Goal: Communication & Community: Answer question/provide support

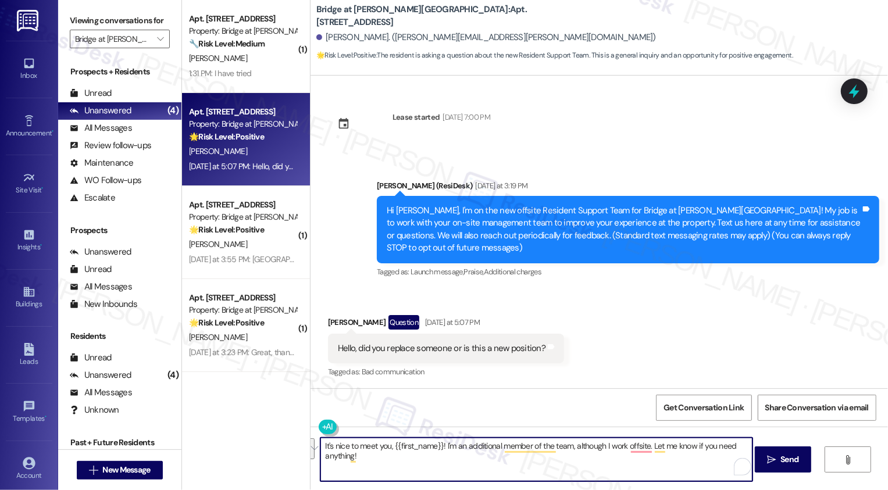
scroll to position [1, 0]
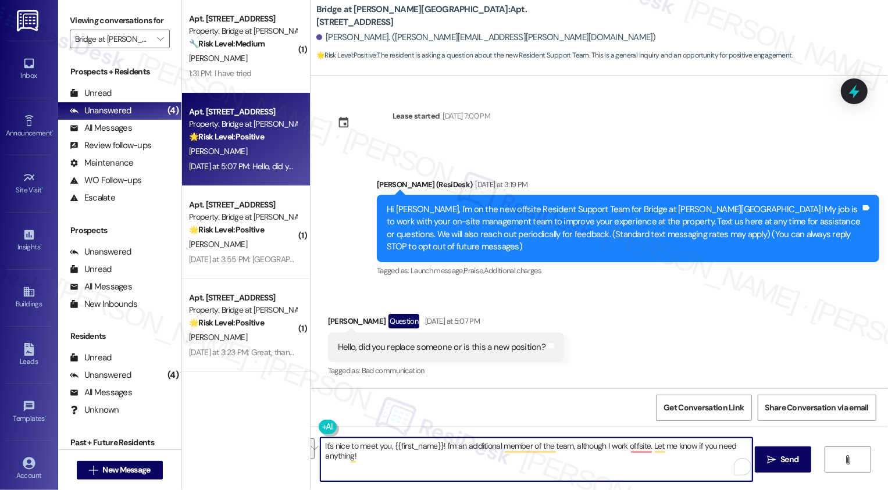
paste textarea "’s nice to meet you, {{first_name}}! I’m part of a new position on the team, an…"
click at [416, 453] on textarea "It’s nice to meet you, {{first_name}}! I’m part of a new position on the team, …" at bounding box center [537, 460] width 432 height 44
click at [507, 457] on textarea "It’s nice to meet you, {{first_name}}! I’m part of a new position on the team, …" at bounding box center [537, 460] width 432 height 44
click at [542, 451] on textarea "It’s nice to meet you, {{first_name}}! I’m part of a new position on the team, …" at bounding box center [537, 460] width 432 height 44
click at [705, 461] on textarea "It’s nice to meet you, {{first_name}}! I’m part of a new position on the team, …" at bounding box center [537, 460] width 432 height 44
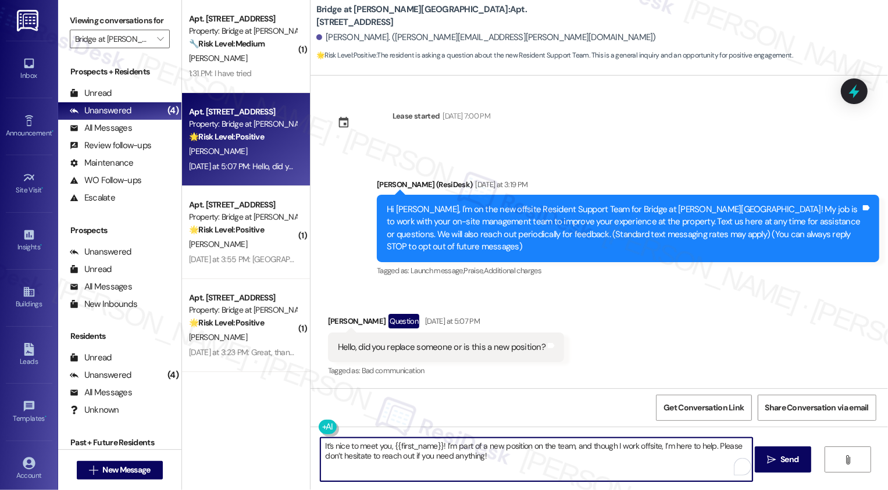
click at [680, 460] on textarea "It’s nice to meet you, {{first_name}}! I’m part of a new position on the team, …" at bounding box center [537, 460] width 432 height 44
type textarea "It’s nice to meet you, {{first_name}}! I’m part of a new position on the team, …"
click at [767, 456] on icon "" at bounding box center [771, 460] width 9 height 9
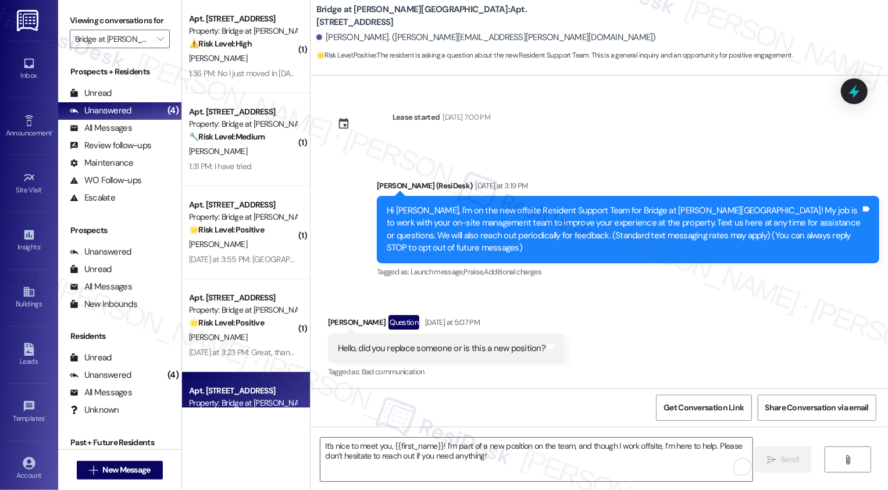
scroll to position [94, 0]
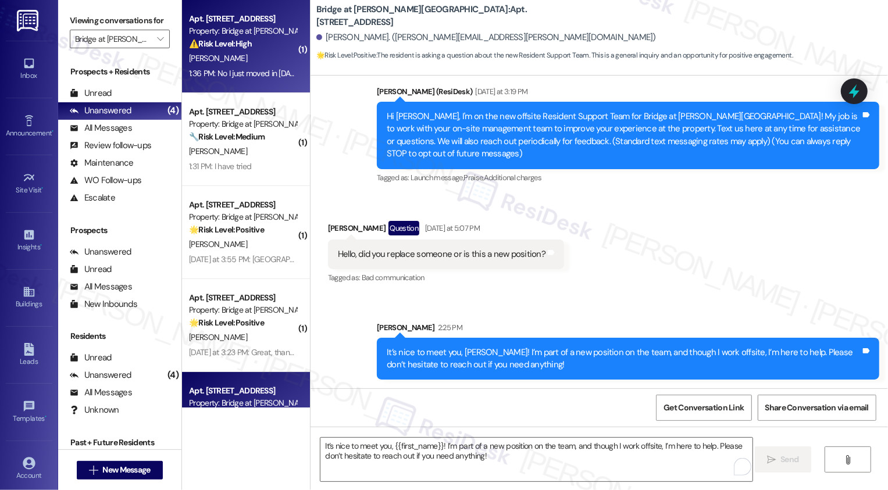
click at [251, 86] on div "Apt. [STREET_ADDRESS] Property: Bridge at [PERSON_NAME][GEOGRAPHIC_DATA] ⚠️ Ris…" at bounding box center [246, 46] width 128 height 93
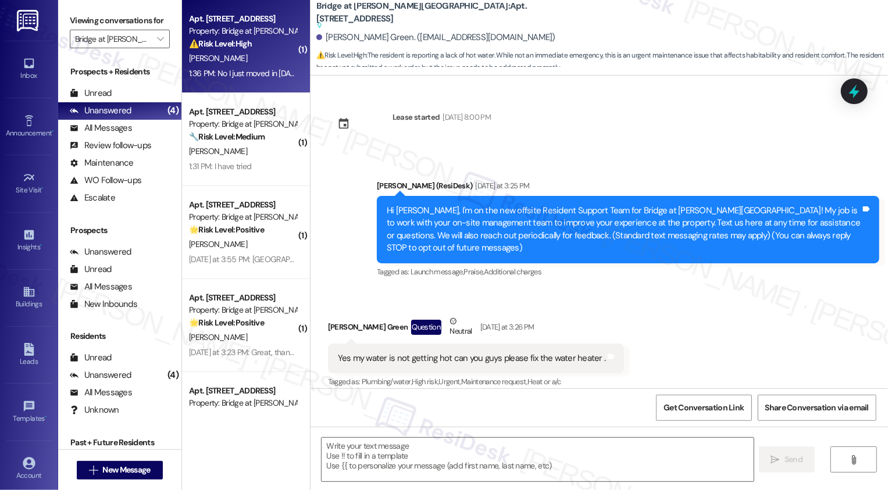
click at [248, 80] on div "1:36 PM: No I just moved in [DATE] didn't think I needed a work order will subm…" at bounding box center [243, 73] width 110 height 15
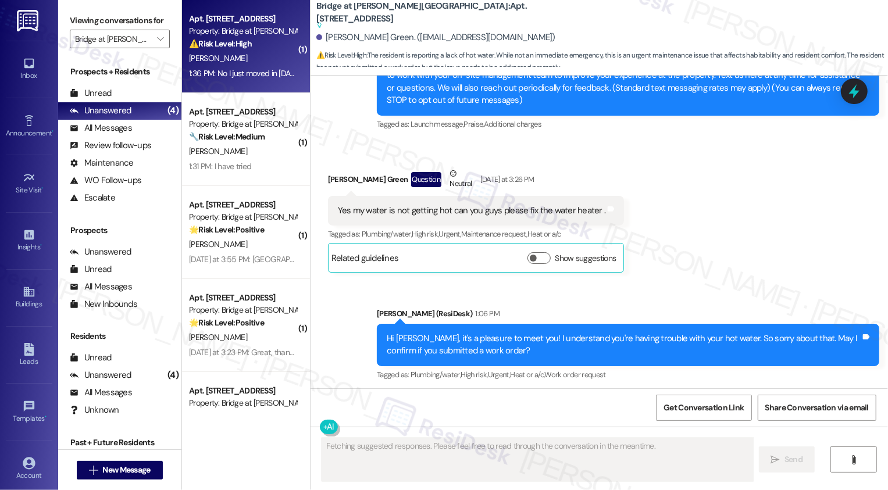
scroll to position [249, 0]
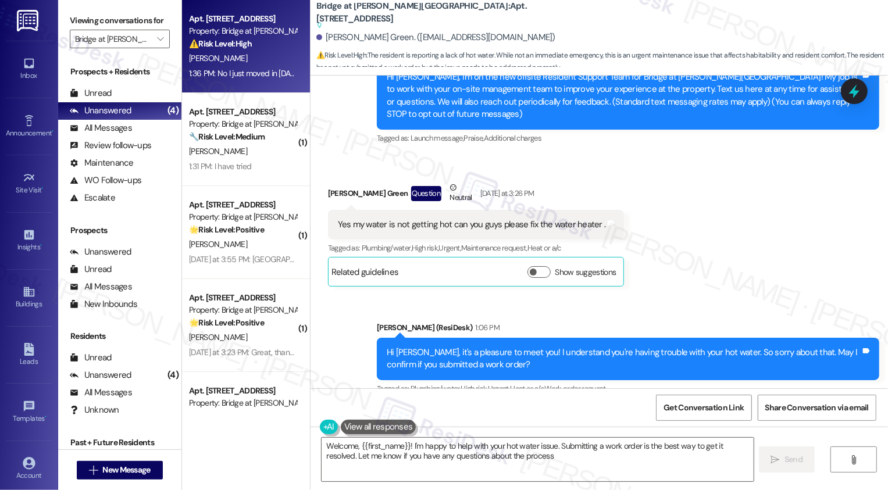
type textarea "Welcome, {{first_name}}! I'm happy to help with your hot water issue. Submittin…"
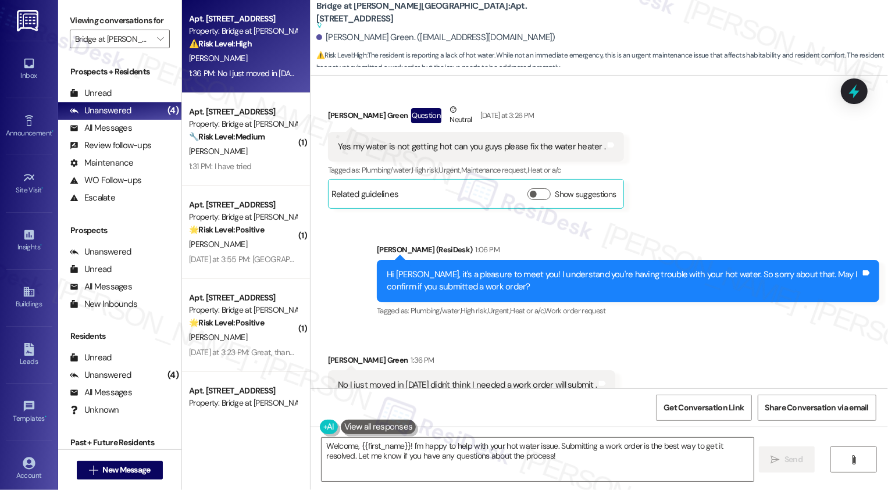
scroll to position [250, 0]
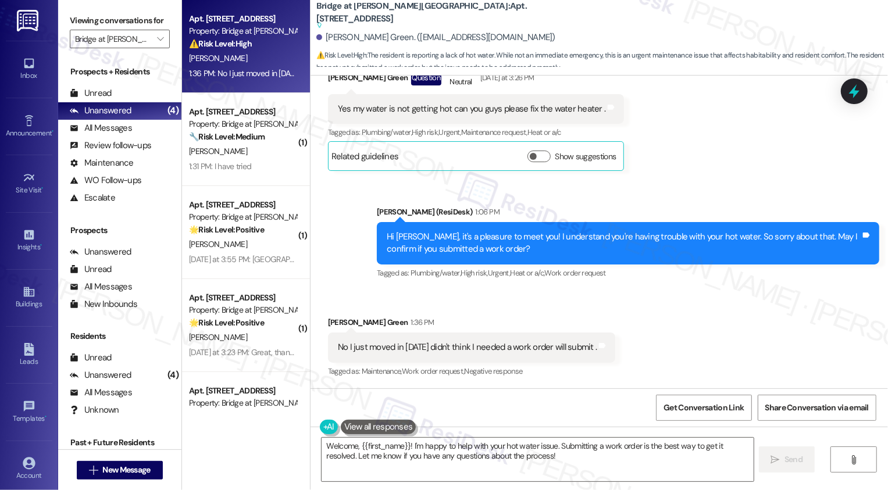
click at [336, 278] on div "Sent via SMS [PERSON_NAME] (ResiDesk) 1:06 PM Hi [PERSON_NAME], it's a pleasure…" at bounding box center [600, 235] width 578 height 111
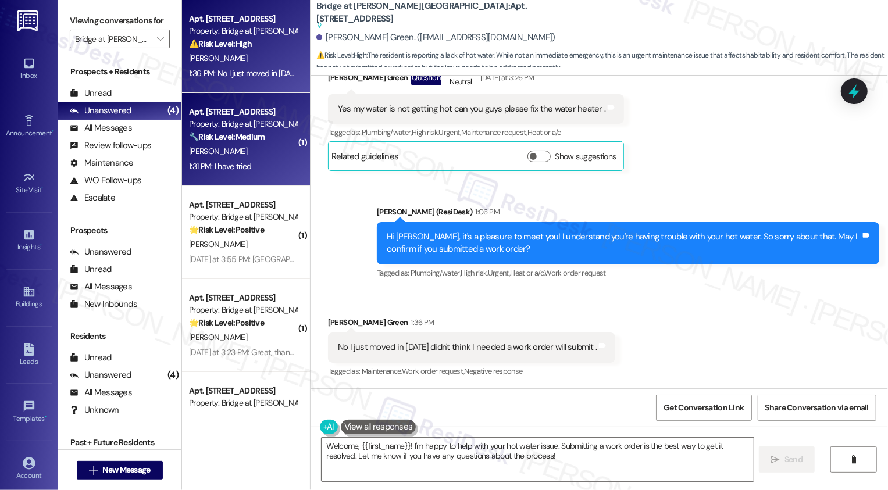
click at [224, 163] on div "1:31 PM: I have tried 1:31 PM: I have tried" at bounding box center [220, 166] width 62 height 10
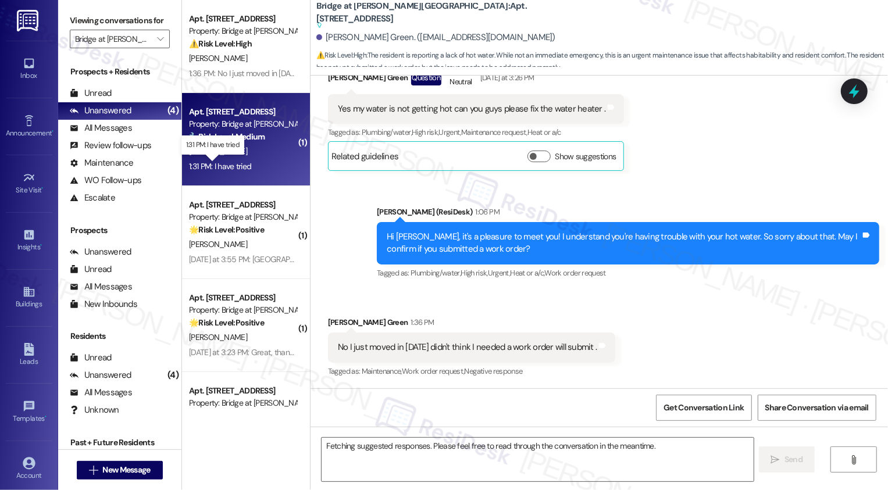
click at [224, 163] on div "1:31 PM: I have tried 1:31 PM: I have tried" at bounding box center [220, 166] width 62 height 10
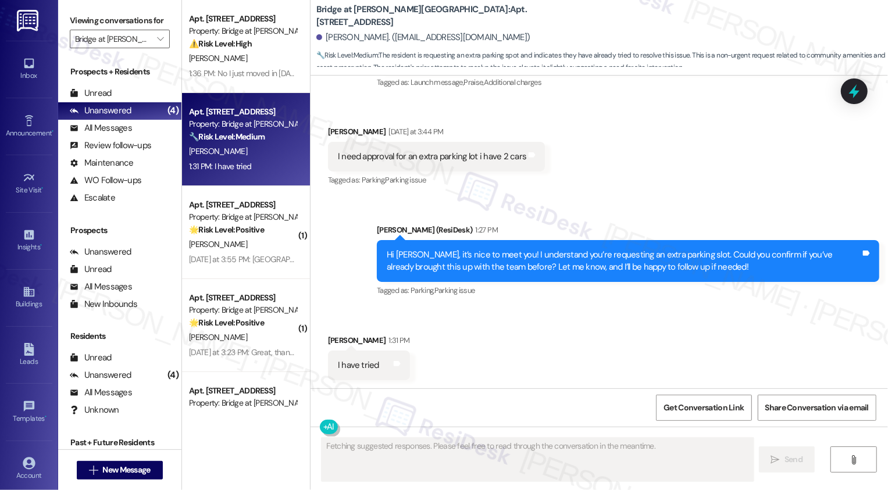
scroll to position [190, 0]
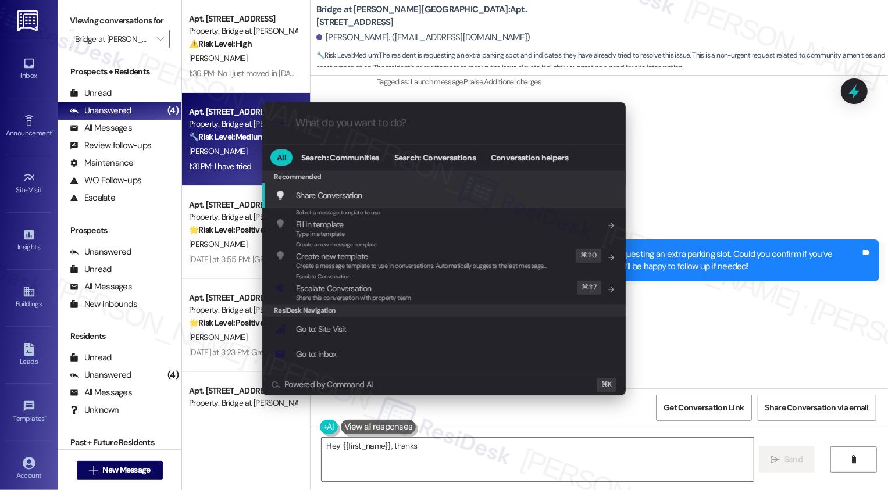
type textarea "Hey {{first_name}}, thanks for"
type input "mo"
type textarea "Hey {{first_name}}, thanks for"
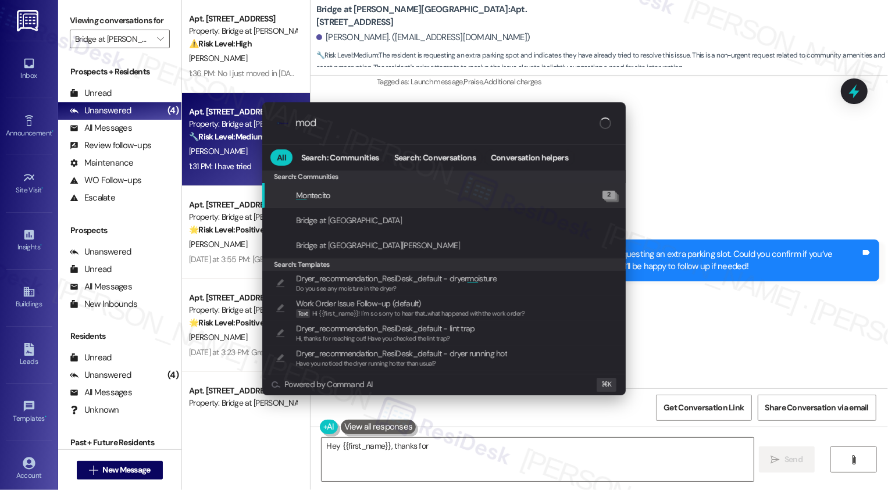
type input "moda"
type textarea "Hey {{first_name}}, thanks for letting"
type input "modal"
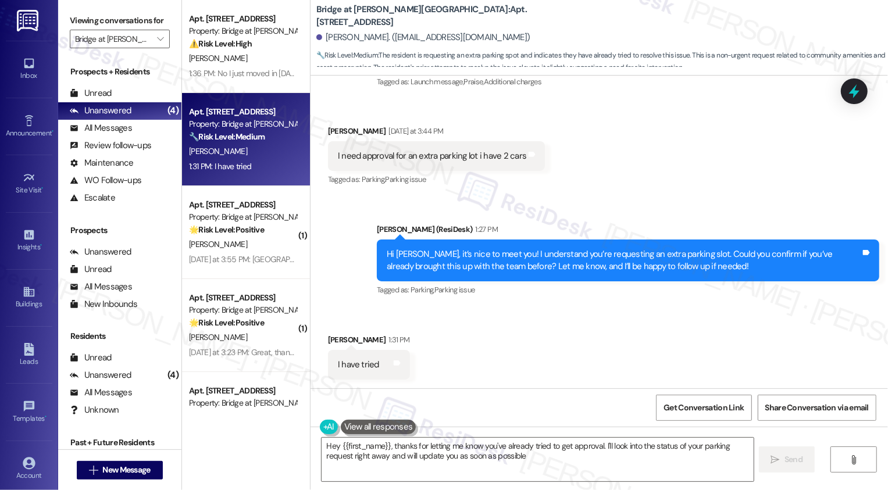
type textarea "Hey {{first_name}}, thanks for letting me know you've already tried to get appr…"
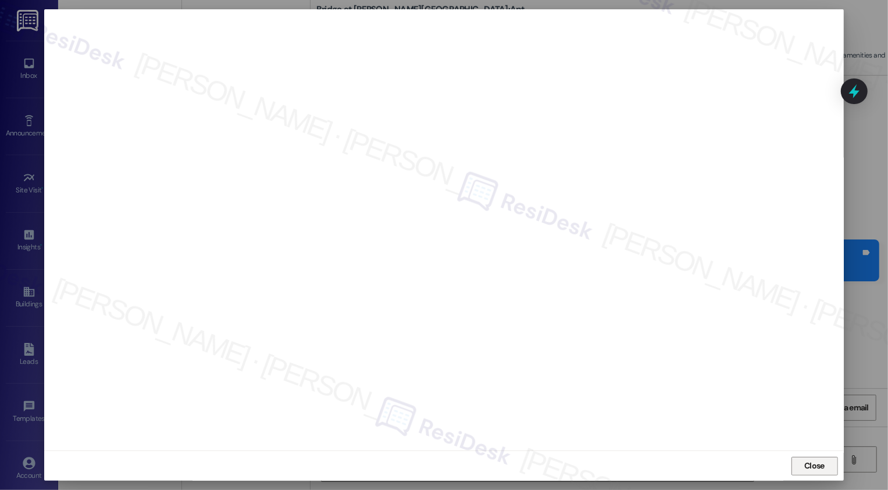
click at [814, 468] on span "Close" at bounding box center [815, 466] width 20 height 12
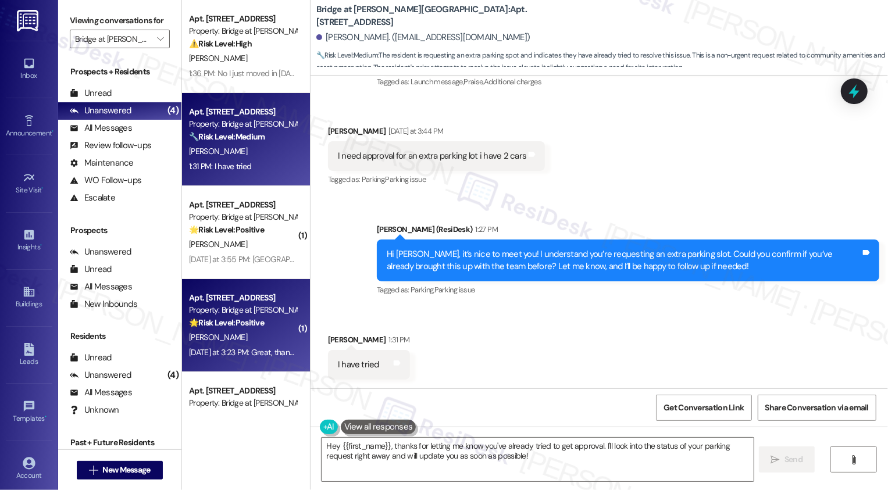
scroll to position [54, 0]
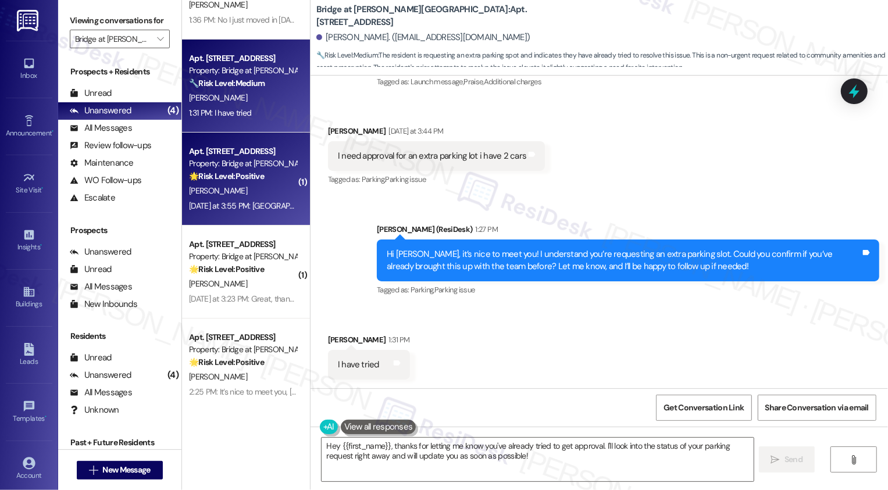
click at [229, 186] on div "[PERSON_NAME]" at bounding box center [243, 191] width 110 height 15
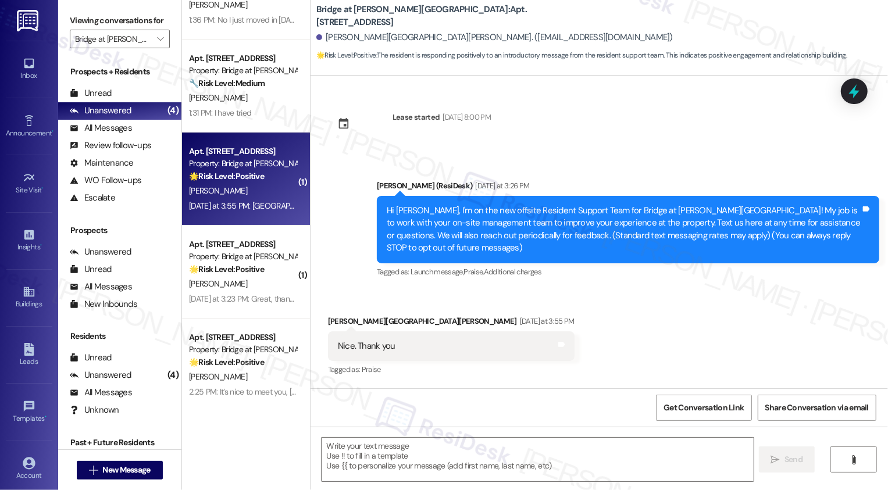
type textarea "Fetching suggested responses. Please feel free to read through the conversation…"
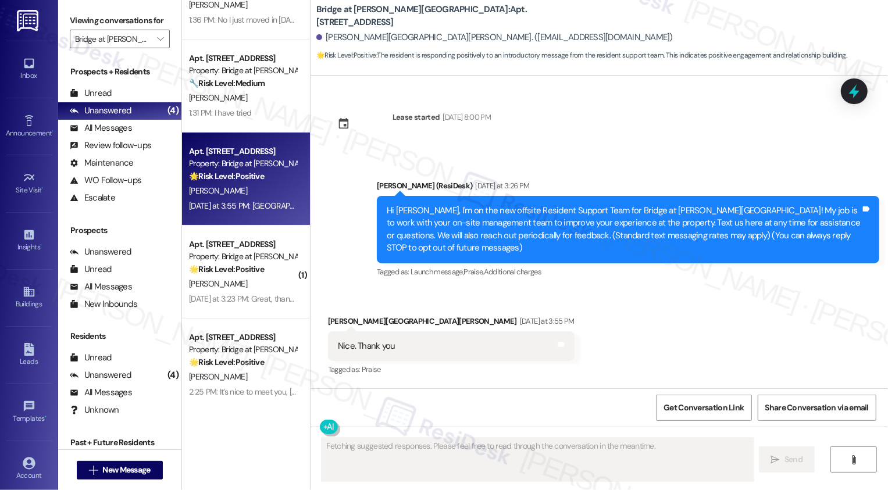
click at [229, 186] on div "[PERSON_NAME]" at bounding box center [243, 191] width 110 height 15
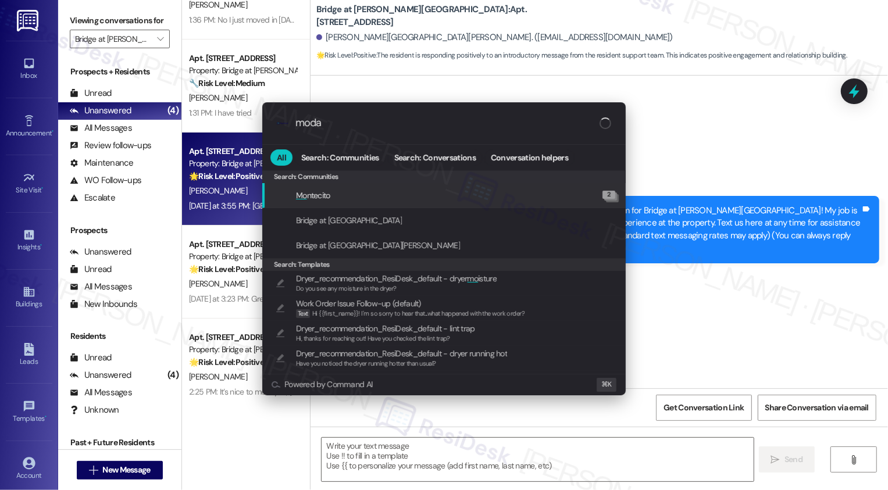
type input "modal"
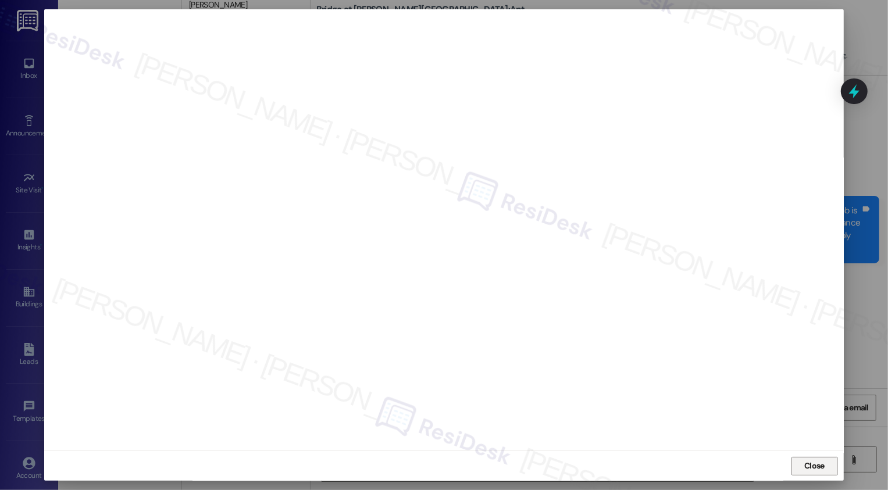
click at [817, 466] on span "Close" at bounding box center [815, 466] width 20 height 12
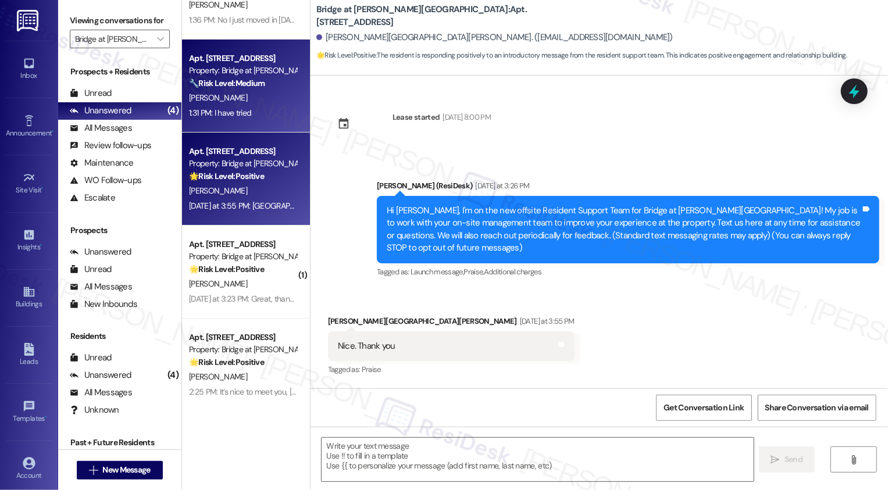
scroll to position [0, 0]
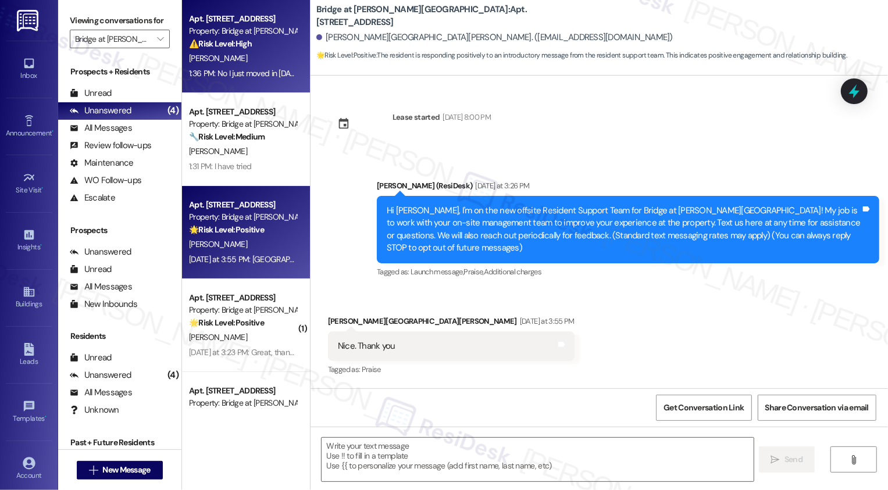
click at [227, 64] on div "[PERSON_NAME]" at bounding box center [243, 58] width 110 height 15
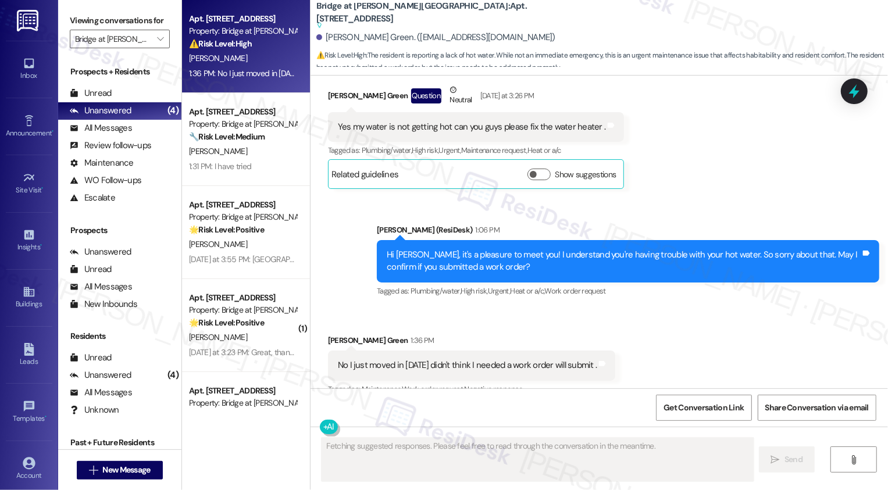
scroll to position [249, 0]
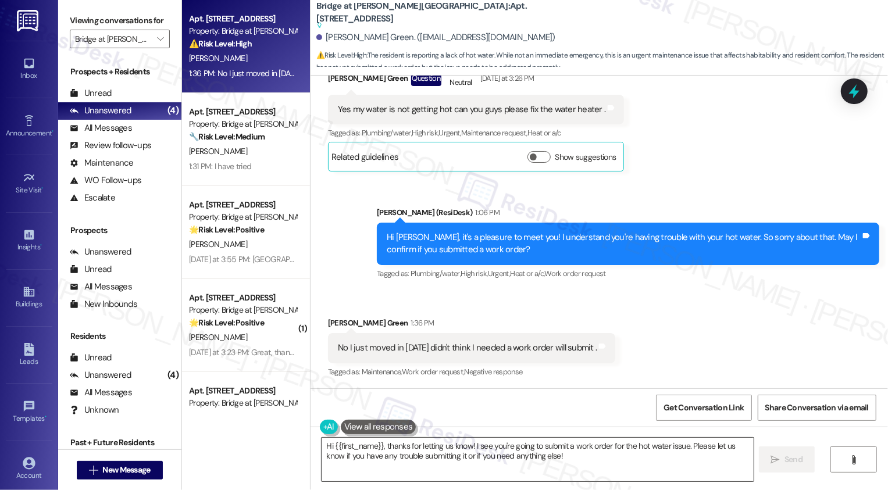
click at [481, 458] on textarea "Hi {{first_name}}, thanks for letting us know! I see you're going to submit a w…" at bounding box center [538, 460] width 432 height 44
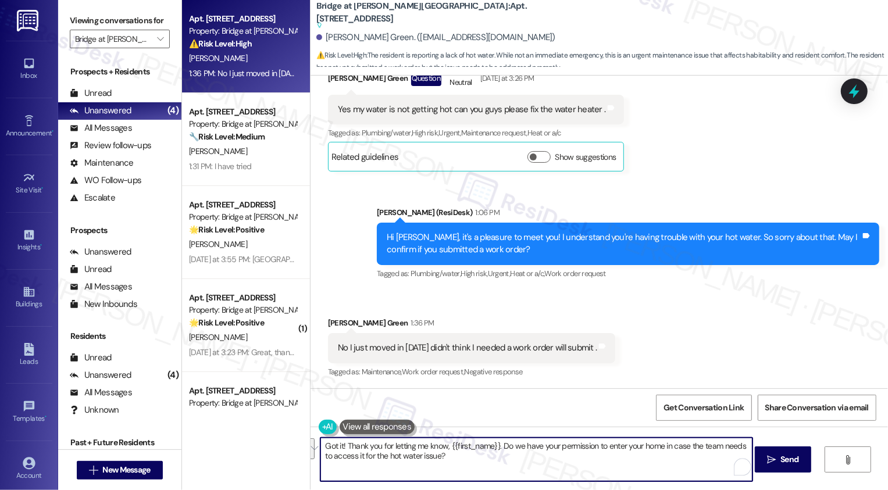
type textarea "Got it! Thank you for letting me know, {{first_name}}. Do we have your permissi…"
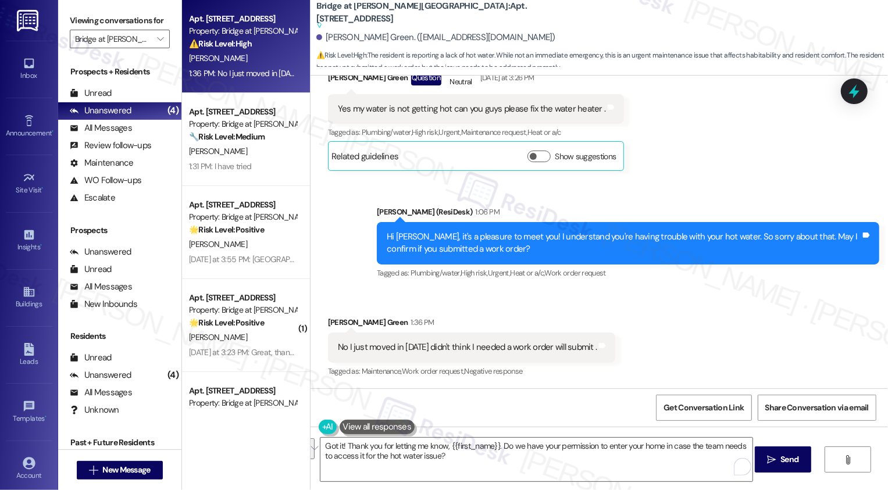
click at [337, 254] on div "Sent via SMS [PERSON_NAME] (ResiDesk) 1:06 PM Hi [PERSON_NAME], it's a pleasure…" at bounding box center [600, 235] width 578 height 111
click at [613, 459] on textarea "Got it! Thank you for letting me know, {{first_name}}. Do we have your permissi…" at bounding box center [537, 460] width 432 height 44
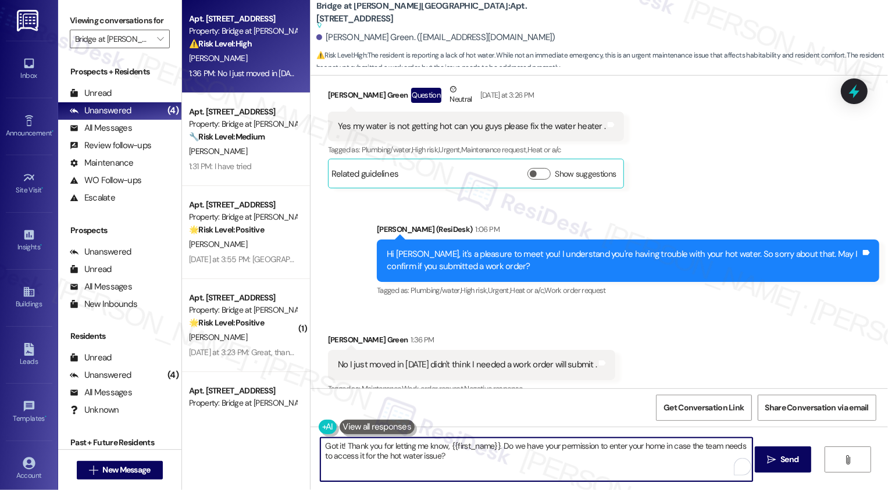
scroll to position [231, 0]
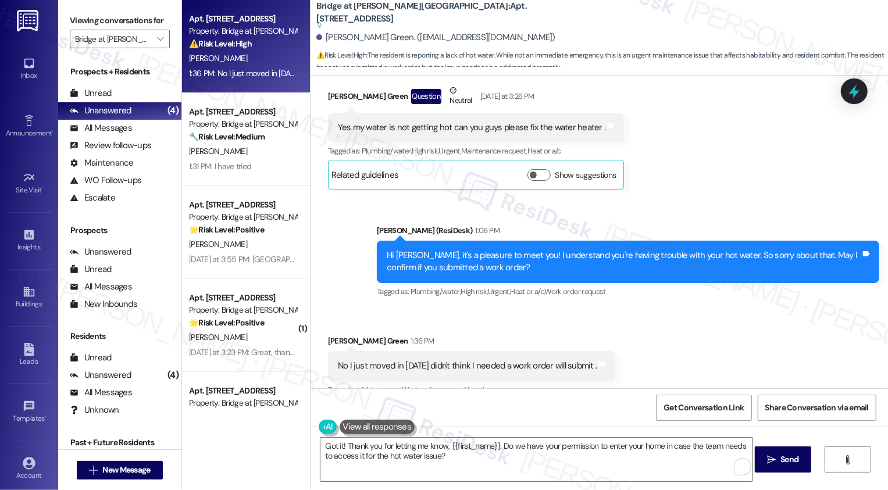
drag, startPoint x: 348, startPoint y: 127, endPoint x: 586, endPoint y: 126, distance: 238.5
click at [586, 126] on div "Yes my water is not getting hot can you guys please fix the water heater ." at bounding box center [472, 128] width 268 height 12
drag, startPoint x: 345, startPoint y: 127, endPoint x: 579, endPoint y: 136, distance: 234.6
click at [579, 136] on div "Yes my water is not getting hot can you guys please fix the water heater . Tags…" at bounding box center [476, 128] width 297 height 30
copy div "my water is not getting hot can you guys please fix the water heater ."
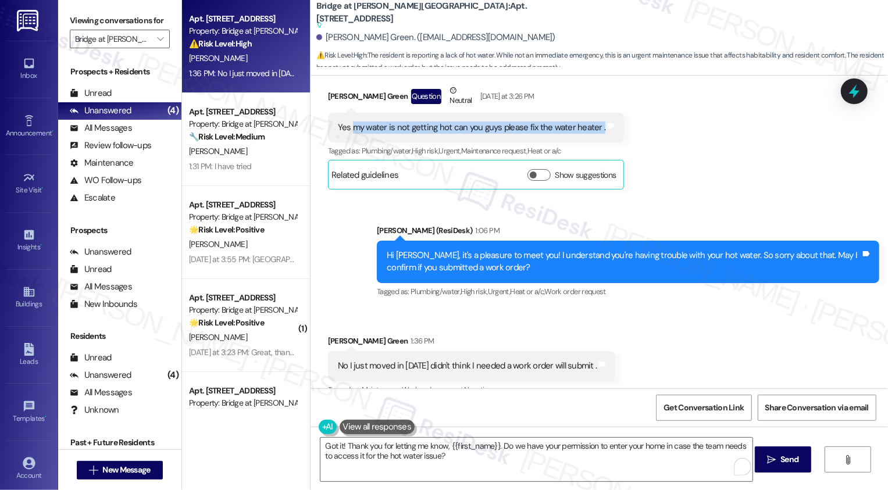
click at [687, 174] on div "Received via SMS [PERSON_NAME] Green Question Neutral [DATE] at 3:26 PM Yes my …" at bounding box center [600, 128] width 578 height 140
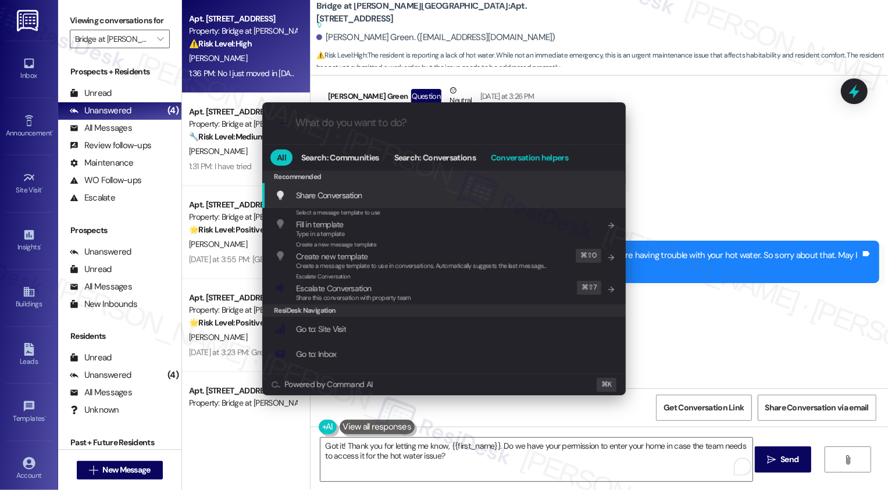
click at [531, 154] on span "Conversation helpers" at bounding box center [529, 158] width 77 height 8
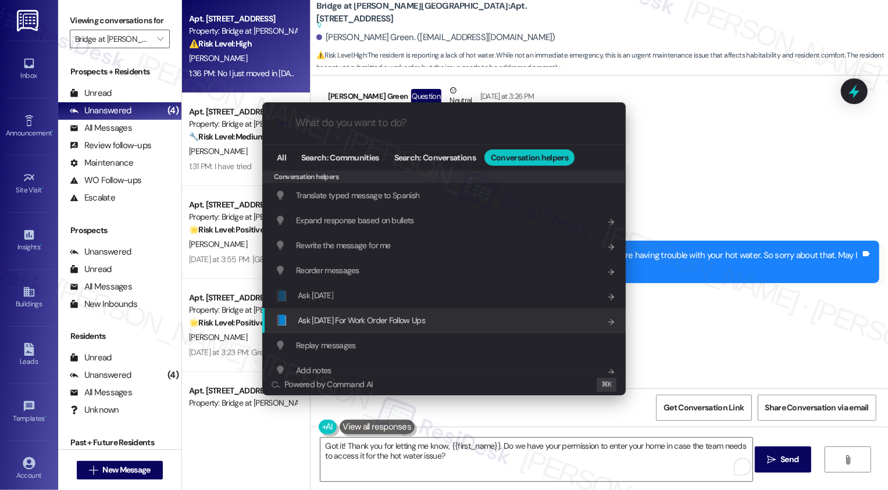
click at [385, 315] on span "Ask [DATE] For Work Order Follow Ups" at bounding box center [361, 320] width 127 height 10
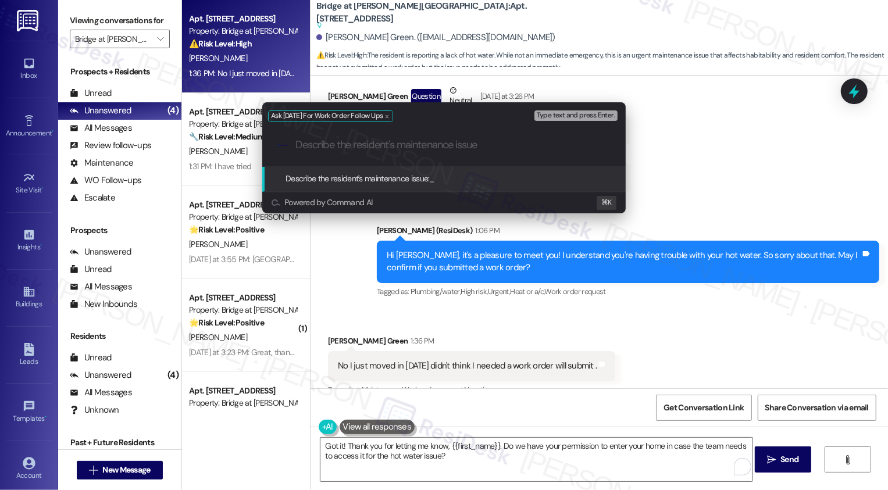
paste input "my water is not getting hot can you guys please fix the water heater ."
type input "my water is not getting hot can you guys please fix the water heater ."
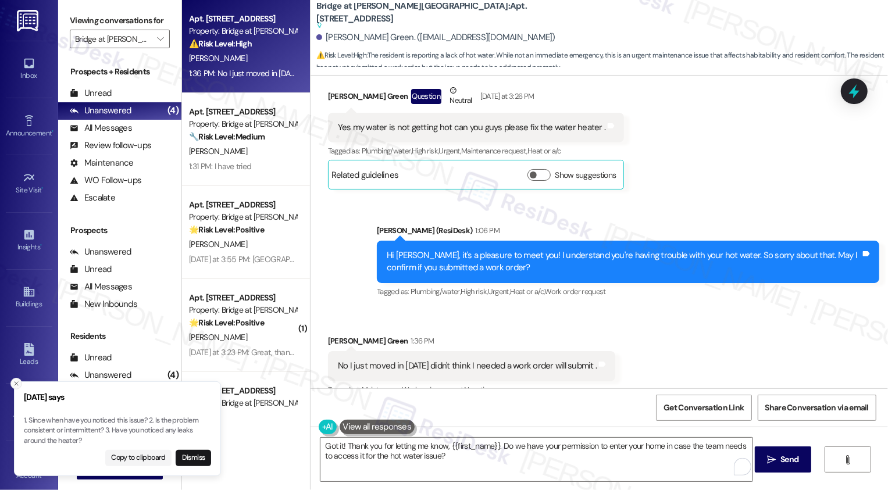
click at [15, 382] on icon "Close toast" at bounding box center [16, 384] width 7 height 7
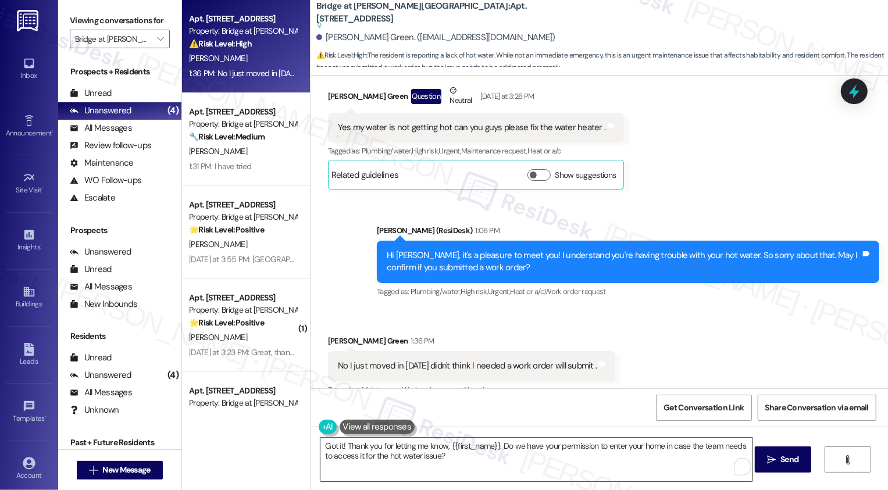
click at [382, 452] on textarea "Got it! Thank you for letting me know, {{first_name}}. Do we have your permissi…" at bounding box center [537, 460] width 432 height 44
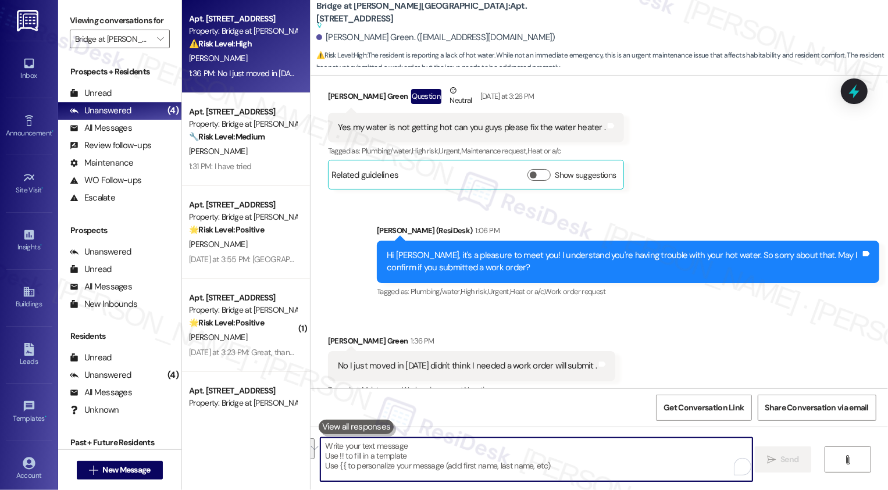
paste textarea "Got it, thank you for letting me know, {{first_name}}! Do we have your permissi…"
type textarea "Got it, thank you for letting me know, {{first_name}}! Do we have your permissi…"
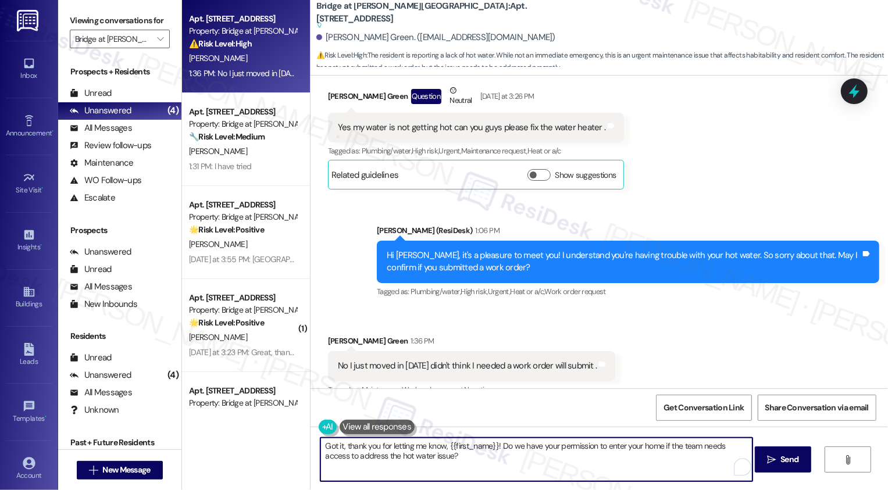
scroll to position [250, 0]
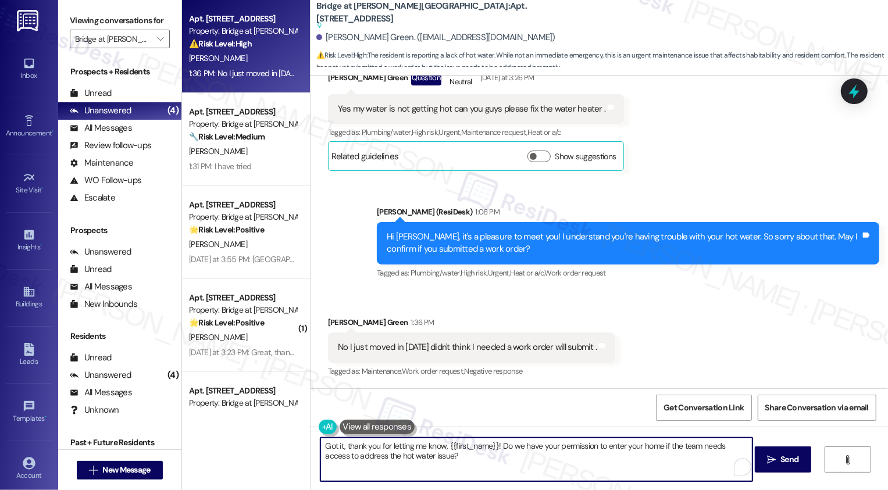
click at [470, 459] on textarea "Got it, thank you for letting me know, {{first_name}}! Do we have your permissi…" at bounding box center [537, 460] width 432 height 44
click at [445, 459] on textarea "Got it, thank you for letting me know, {{first_name}}! Do we have your permissi…" at bounding box center [537, 460] width 432 height 44
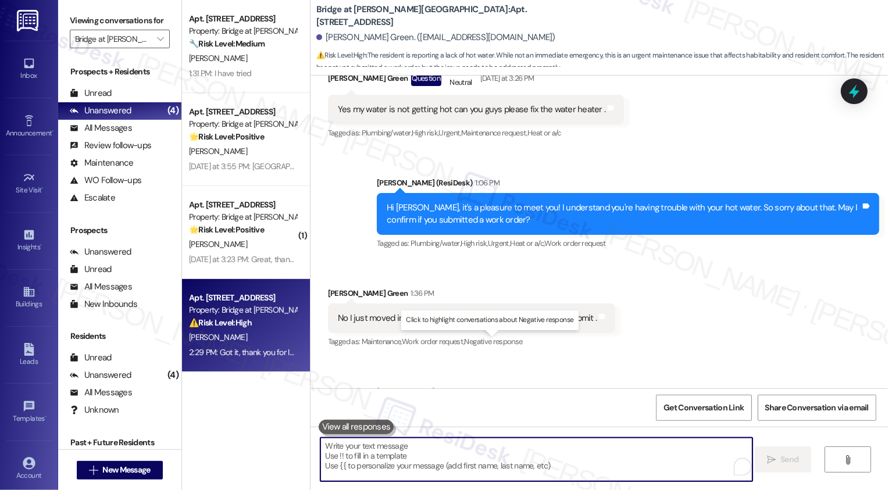
scroll to position [314, 0]
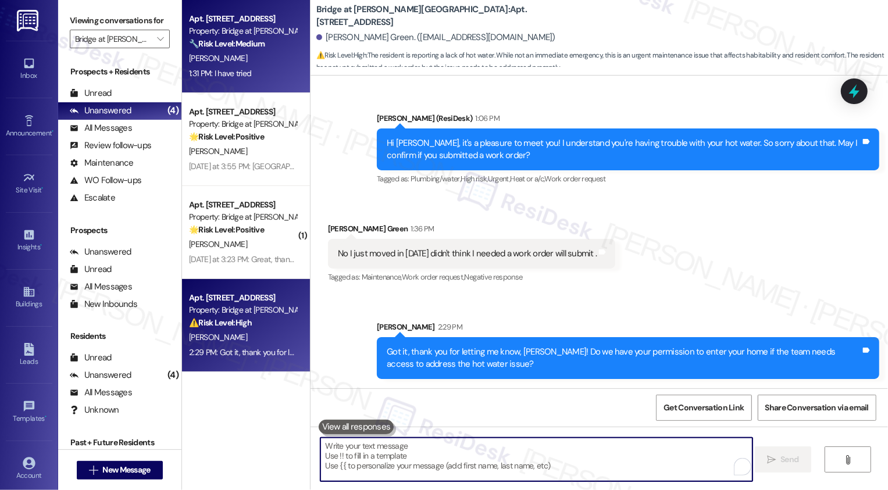
click at [247, 73] on div "1:31 PM: I have tried 1:31 PM: I have tried" at bounding box center [243, 73] width 110 height 15
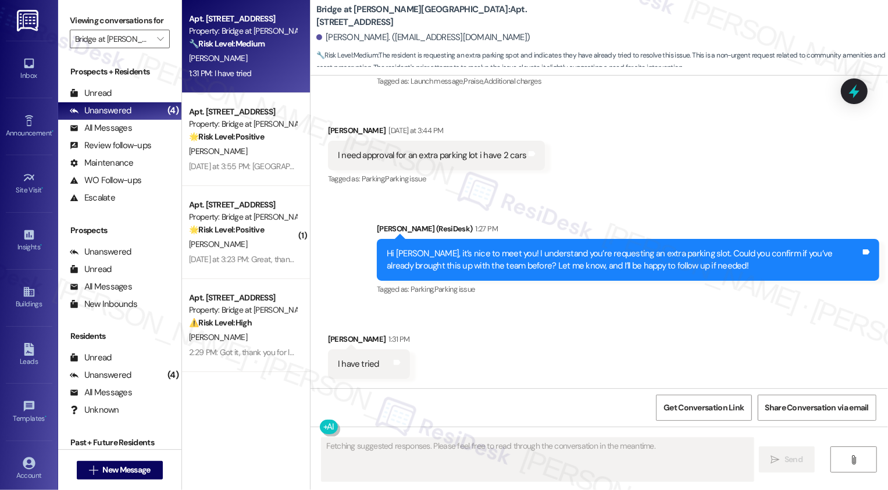
scroll to position [190, 0]
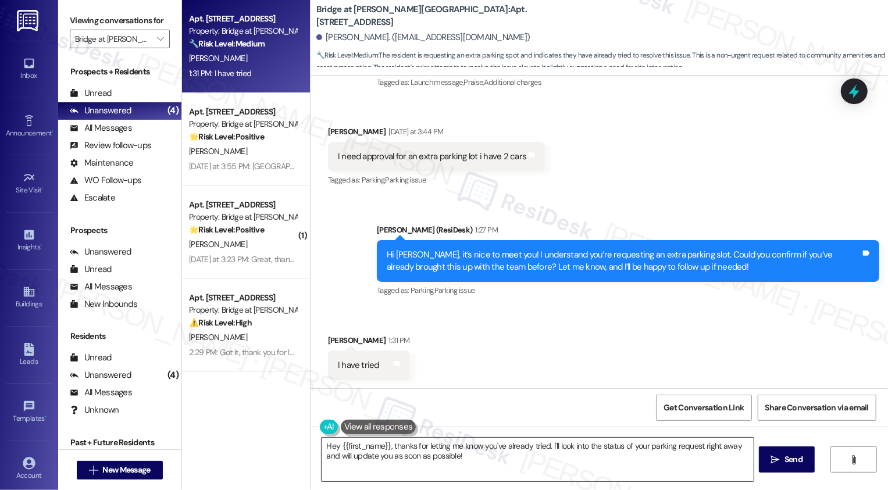
click at [392, 458] on textarea "Hey {{first_name}}, thanks for letting me know you've already tried. I'll look …" at bounding box center [538, 460] width 432 height 44
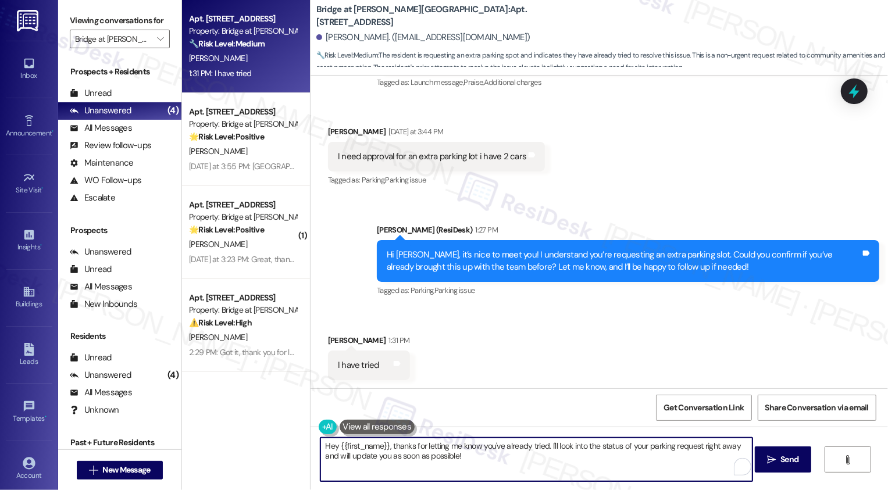
click at [542, 462] on textarea "Hey {{first_name}}, thanks for letting me know you've already tried. I'll look …" at bounding box center [537, 460] width 432 height 44
drag, startPoint x: 542, startPoint y: 446, endPoint x: 301, endPoint y: 447, distance: 240.3
click at [301, 447] on div "Apt. [STREET_ADDRESS] Property: Bridge at [PERSON_NAME][GEOGRAPHIC_DATA] 🔧 Risk…" at bounding box center [535, 245] width 706 height 490
click at [571, 439] on textarea "Thanks for letting me know. I'll look into the status of your parking request r…" at bounding box center [537, 460] width 432 height 44
drag, startPoint x: 566, startPoint y: 447, endPoint x: 609, endPoint y: 449, distance: 43.1
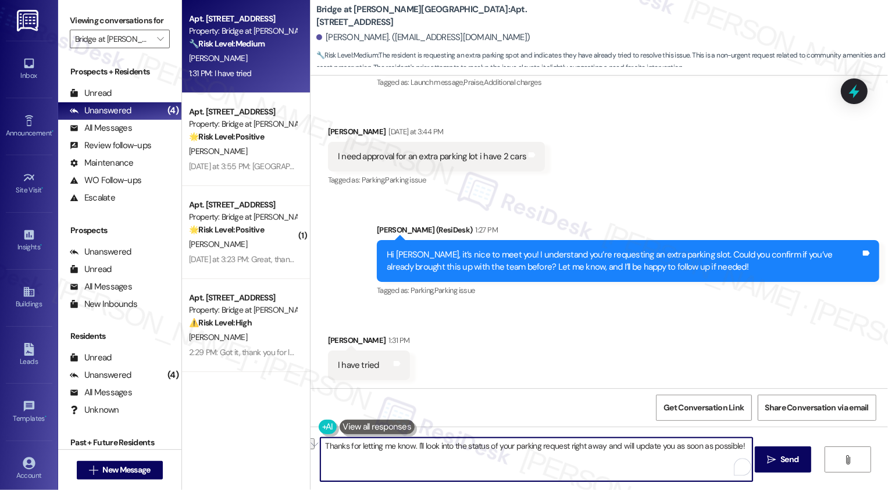
click at [602, 449] on textarea "Thanks for letting me know. I'll look into the status of your parking request r…" at bounding box center [537, 460] width 432 height 44
click at [685, 444] on textarea "Thanks for letting me know. I'll look into the status of your parking request a…" at bounding box center [537, 460] width 432 height 44
type textarea "Thanks for letting me know. I'll look into the status of your parking request a…"
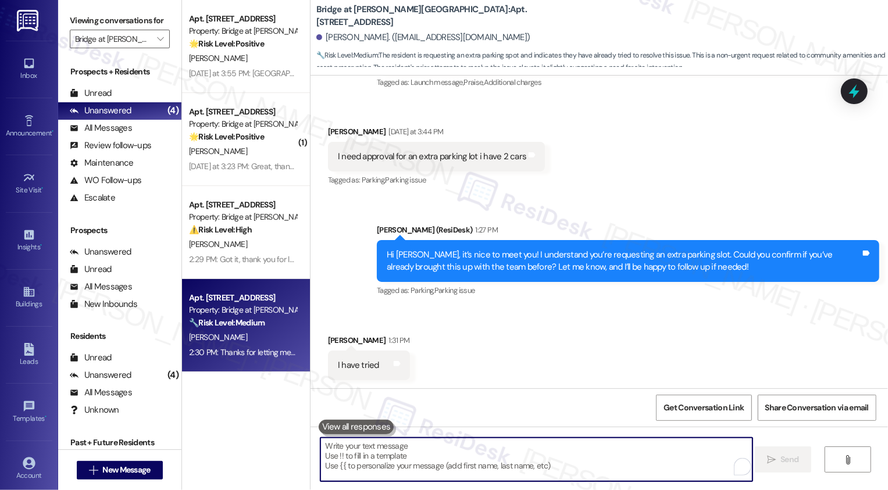
scroll to position [271, 0]
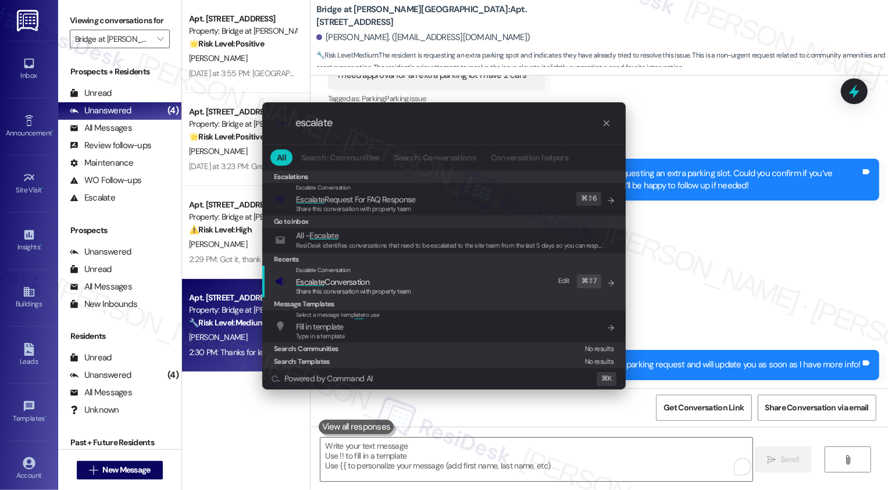
type input "escalate"
click at [349, 281] on span "Escalate Conversation" at bounding box center [332, 282] width 73 height 10
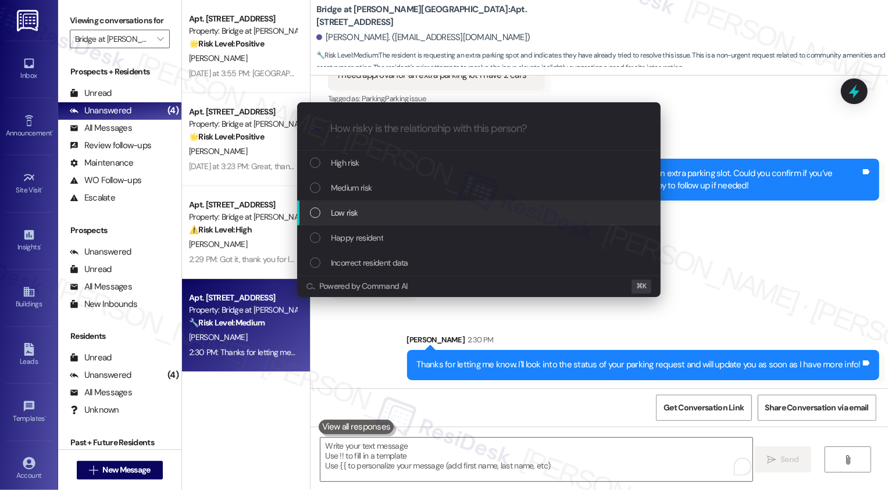
click at [349, 215] on span "Low risk" at bounding box center [344, 213] width 27 height 13
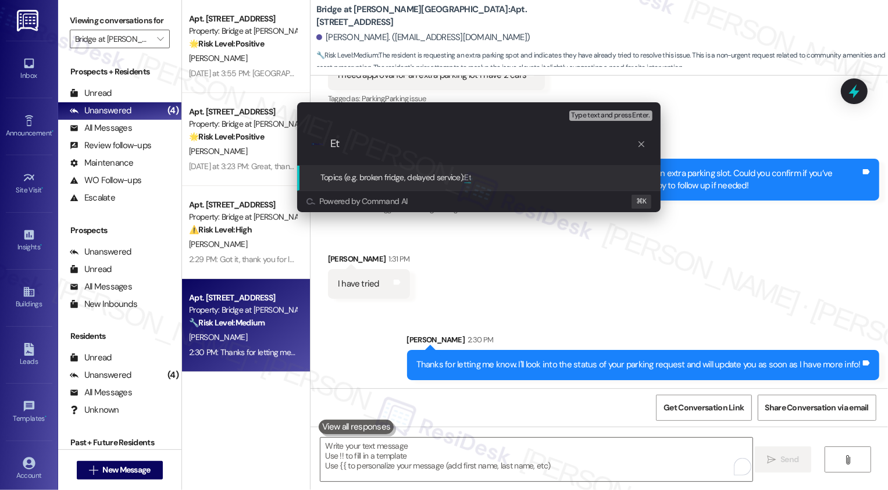
type input "E"
type input "Request for extra parking slot"
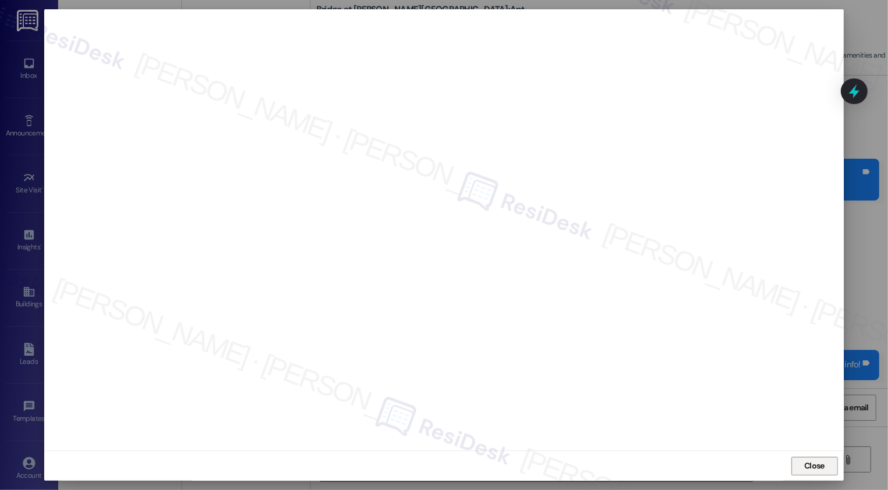
click at [808, 463] on button "Close" at bounding box center [815, 466] width 47 height 19
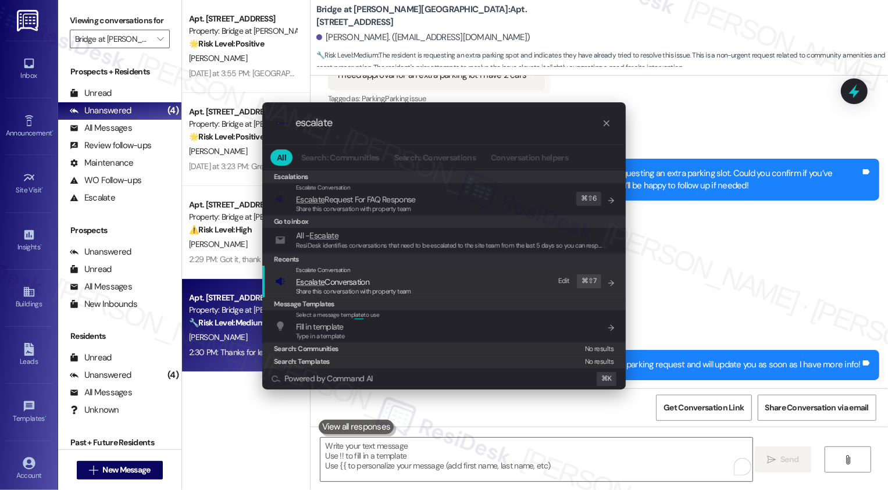
type input "escalate"
click at [386, 277] on span "Escalate Conversation" at bounding box center [353, 282] width 115 height 13
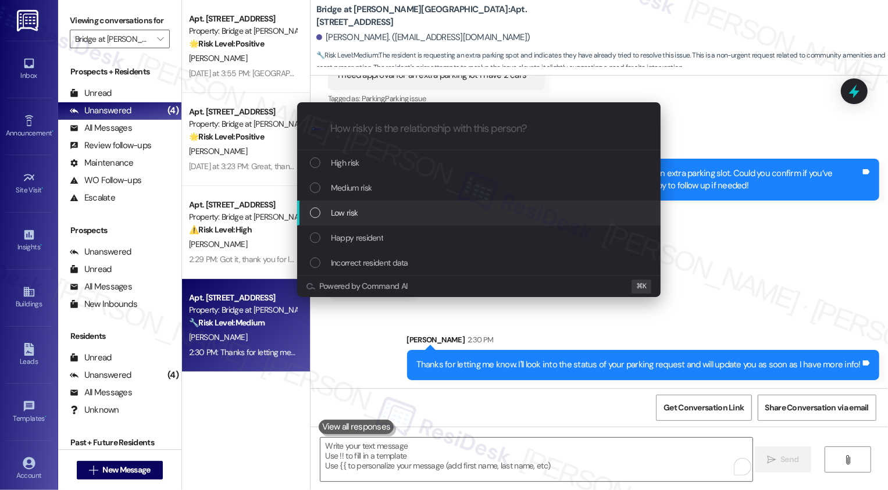
click at [351, 215] on span "Low risk" at bounding box center [344, 213] width 27 height 13
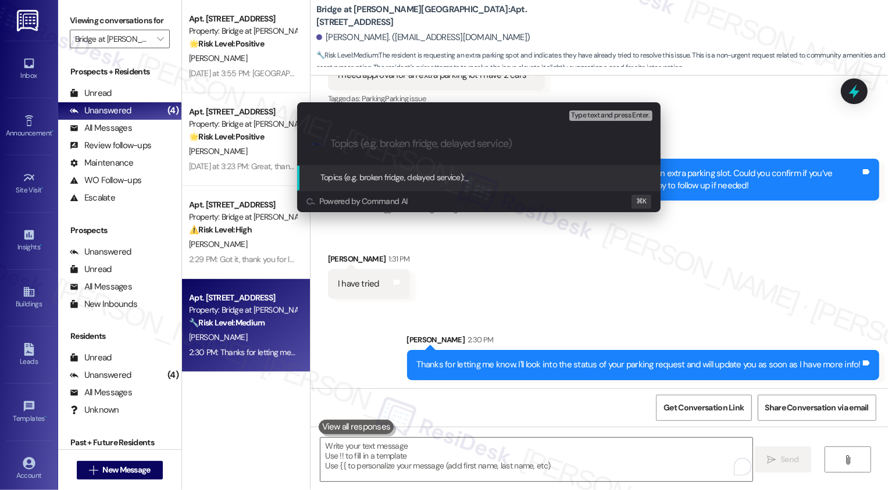
paste input "Request for extra parking slot"
type input "Request for extra parking slot"
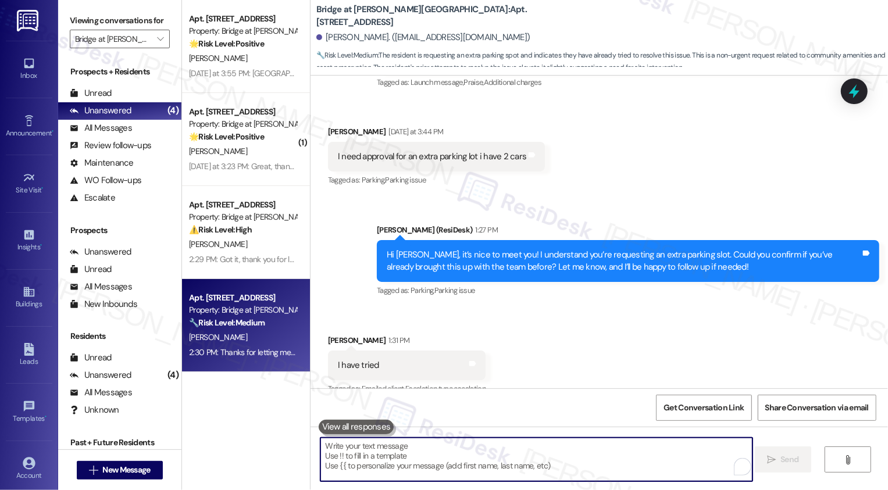
scroll to position [305, 0]
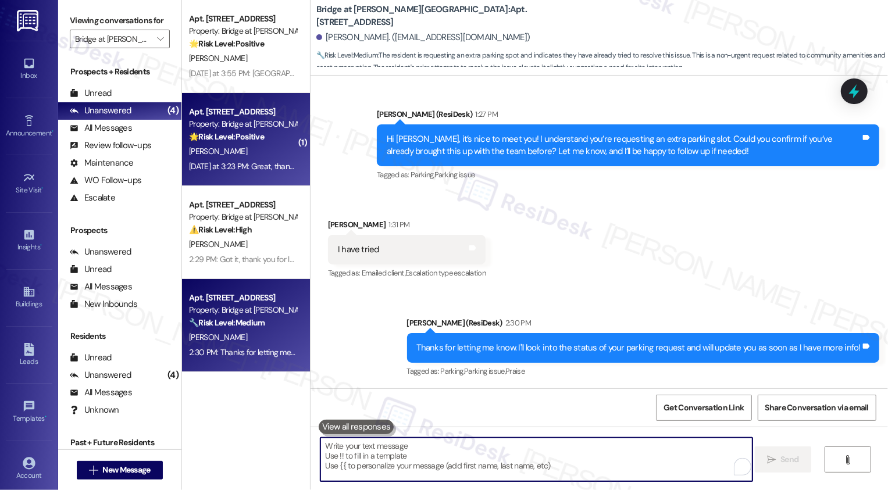
click at [255, 168] on div "[DATE] at 3:23 PM: Great, thanks! [DATE] at 3:23 PM: Great, thanks!" at bounding box center [244, 166] width 110 height 10
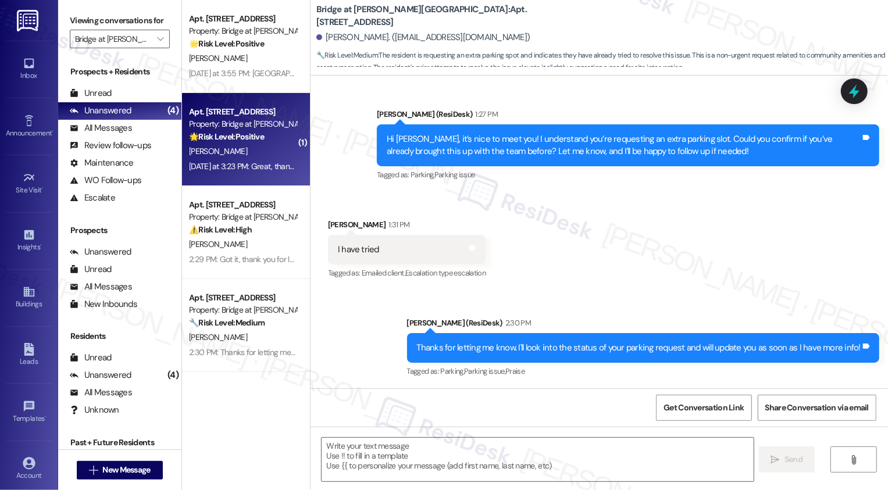
type textarea "Fetching suggested responses. Please feel free to read through the conversation…"
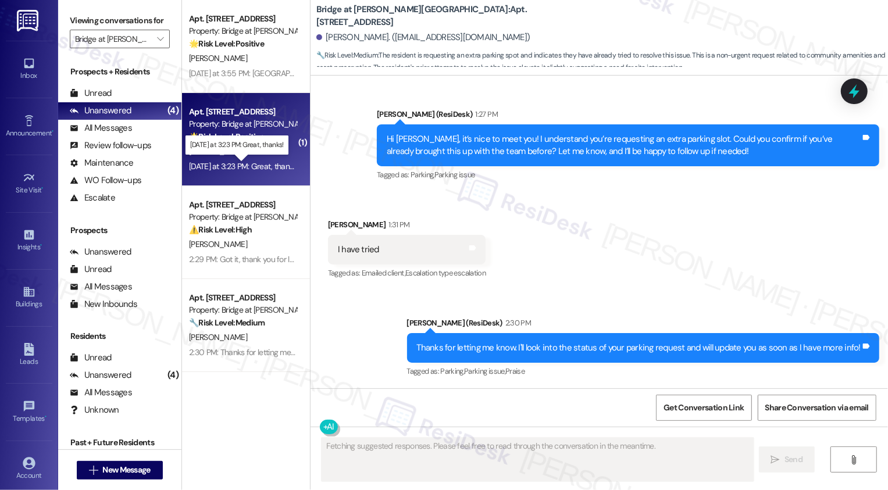
click at [255, 168] on div "[DATE] at 3:23 PM: Great, thanks! [DATE] at 3:23 PM: Great, thanks!" at bounding box center [244, 166] width 110 height 10
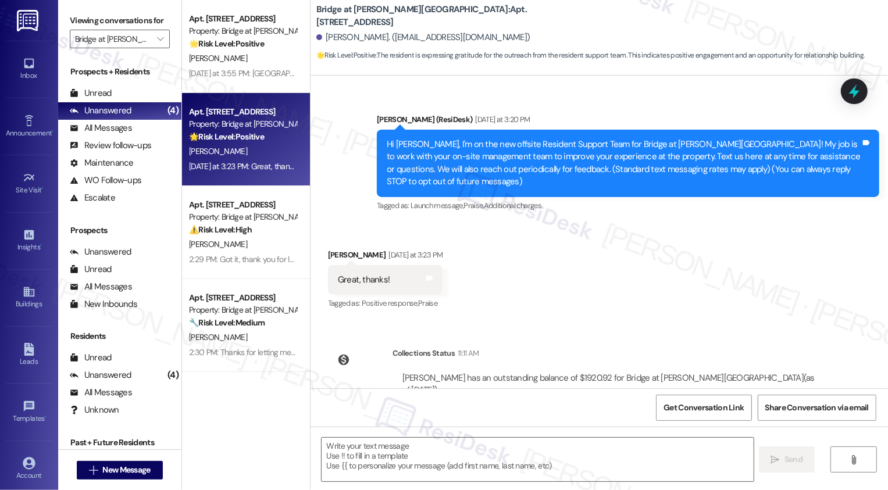
scroll to position [105, 0]
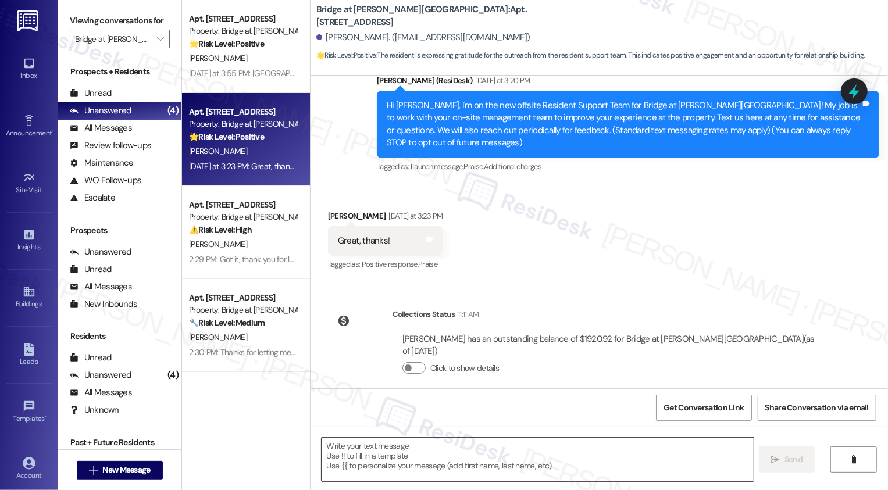
click at [403, 443] on textarea at bounding box center [538, 460] width 432 height 44
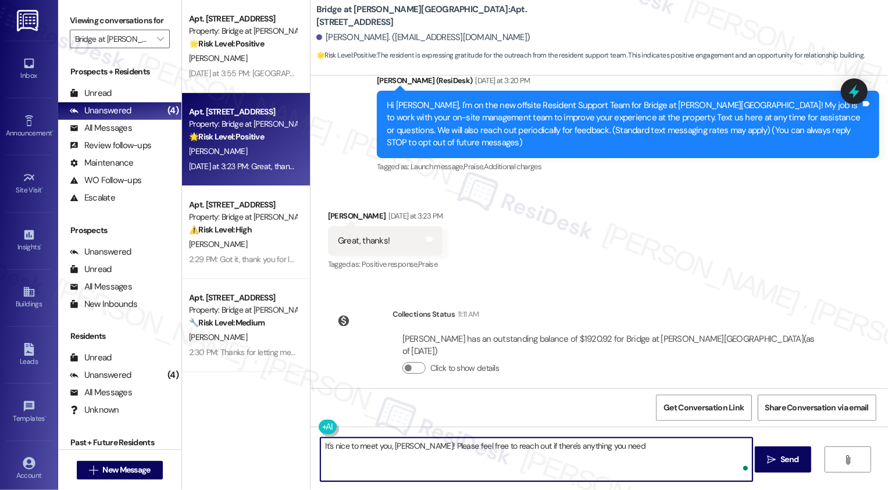
type textarea "It's nice to meet you, [PERSON_NAME]! Please feel free to reach out if there's …"
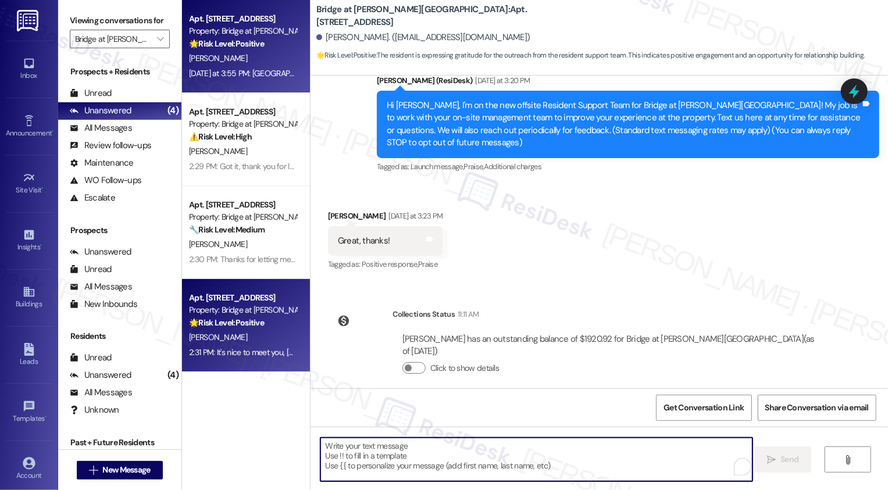
click at [233, 81] on div "Apt. [STREET_ADDRESS] Property: Bridge at [PERSON_NAME][GEOGRAPHIC_DATA] 🌟 Risk…" at bounding box center [246, 46] width 128 height 93
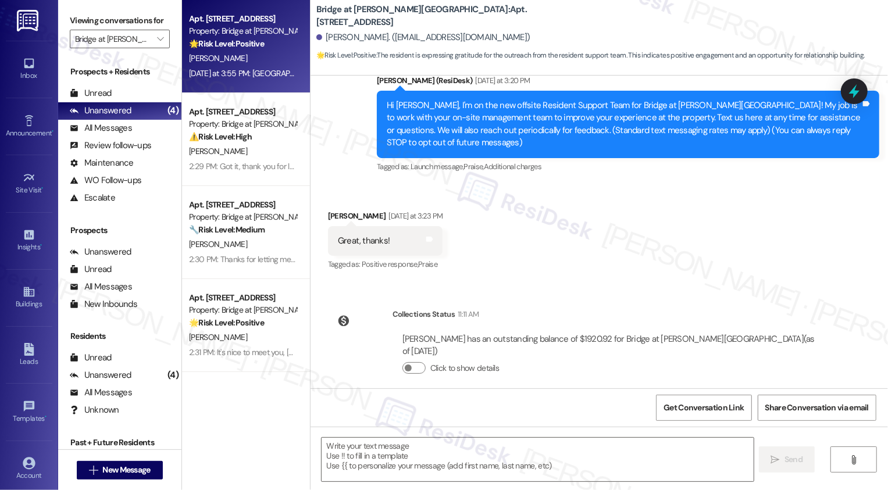
type textarea "Fetching suggested responses. Please feel free to read through the conversation…"
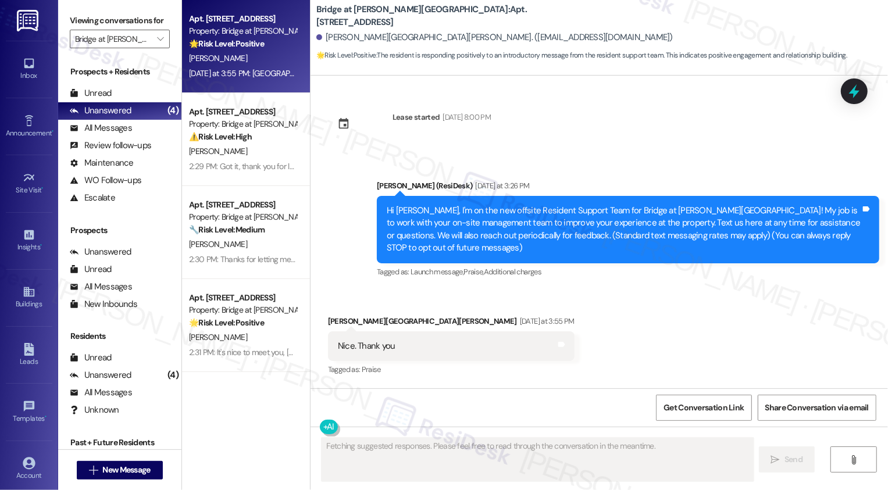
scroll to position [0, 0]
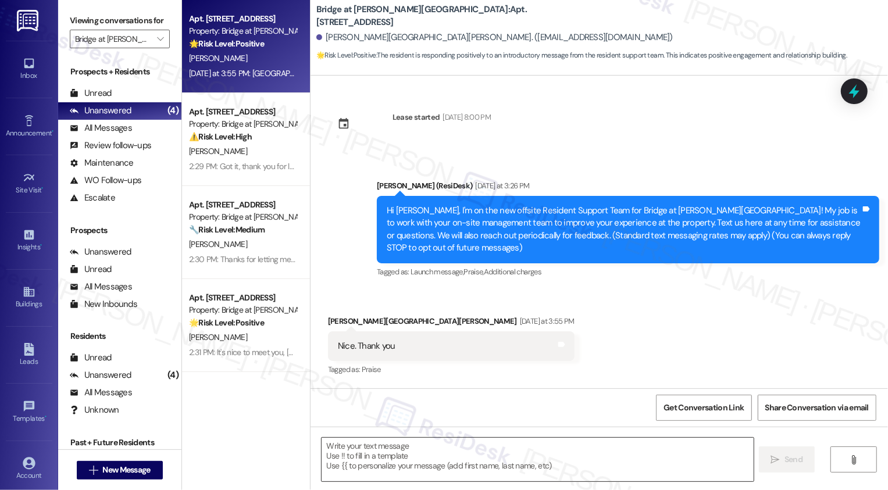
click at [373, 450] on textarea at bounding box center [538, 460] width 432 height 44
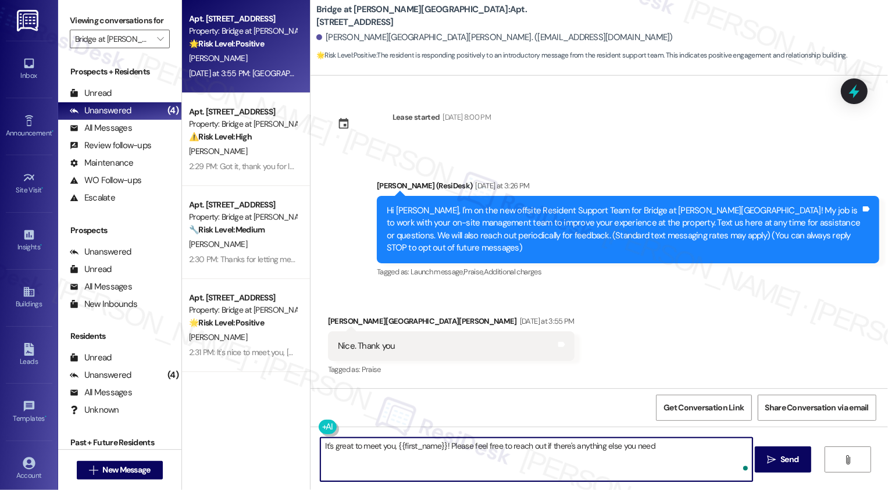
type textarea "It's great to meet you, {{first_name}}! Please feel free to reach out if there'…"
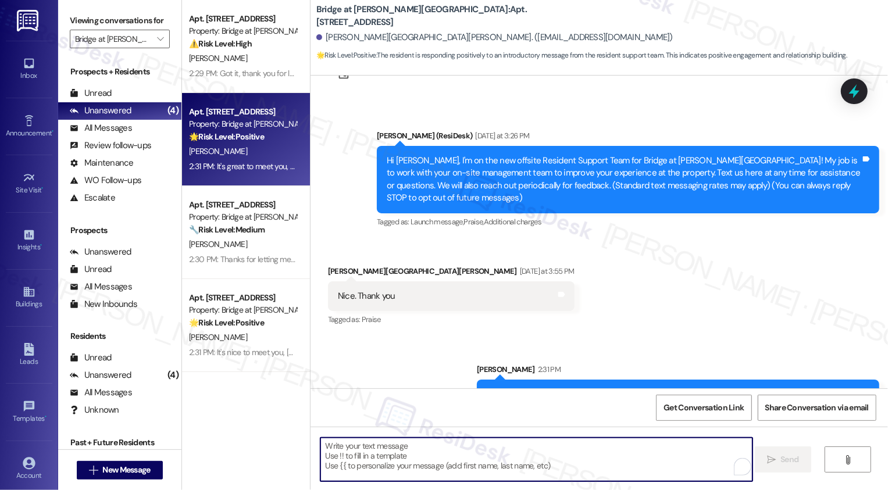
scroll to position [9, 0]
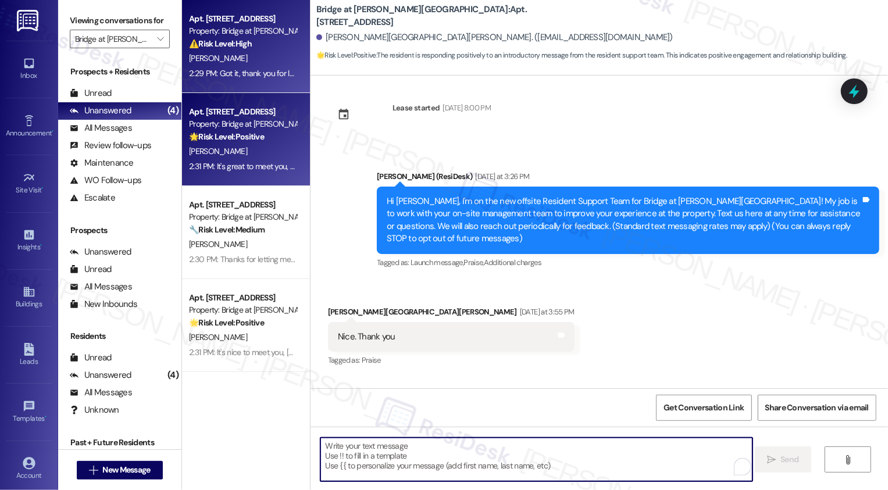
click at [259, 65] on div "[PERSON_NAME]" at bounding box center [243, 58] width 110 height 15
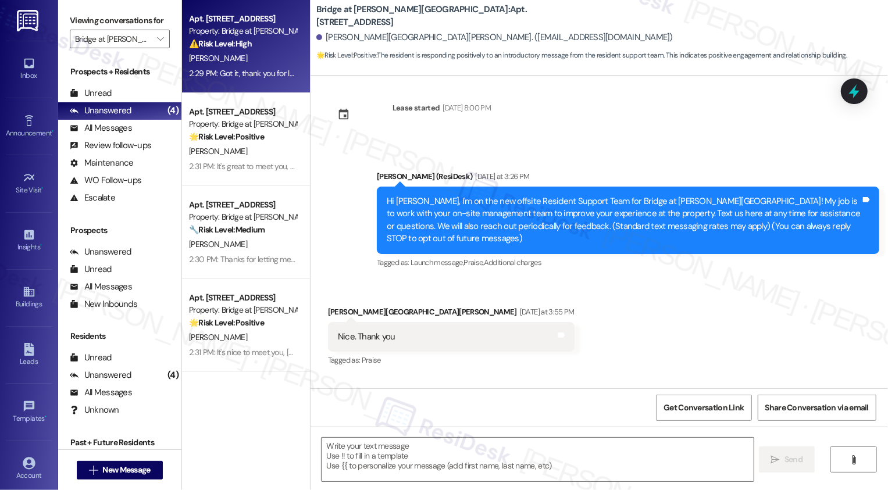
type textarea "Fetching suggested responses. Please feel free to read through the conversation…"
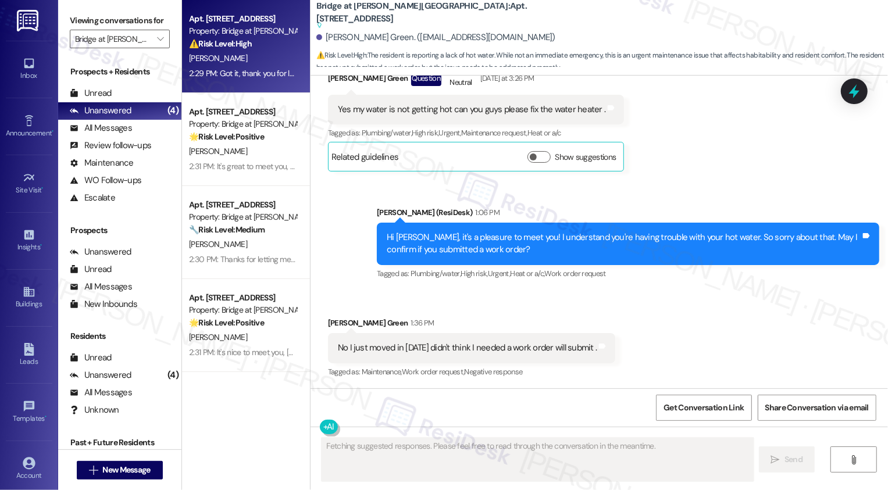
scroll to position [360, 0]
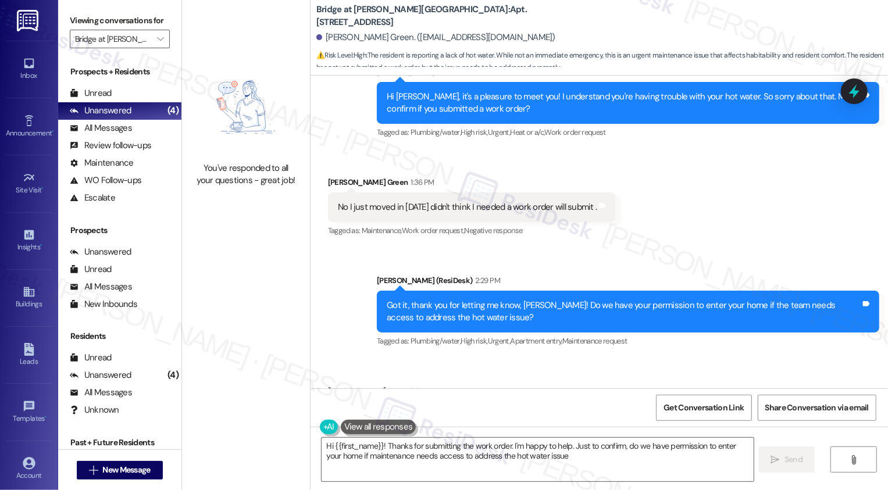
type textarea "Hi {{first_name}}! Thanks for submitting the work order. I'm happy to help. Jus…"
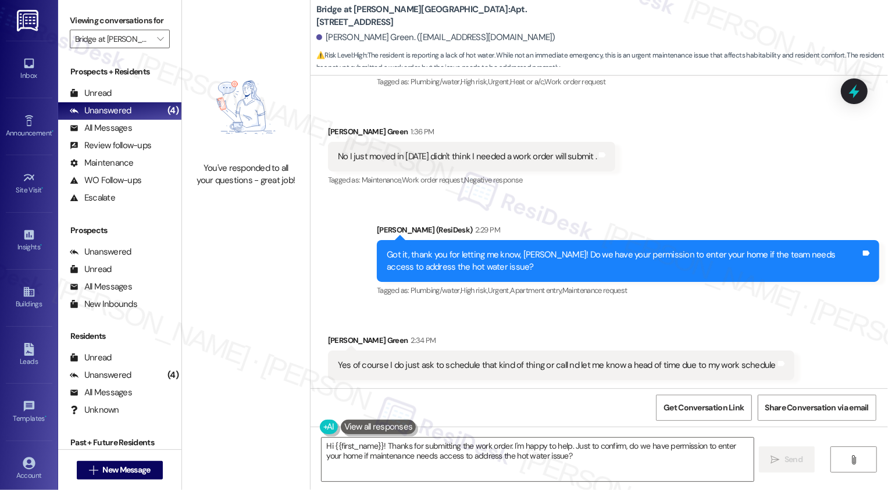
scroll to position [411, 0]
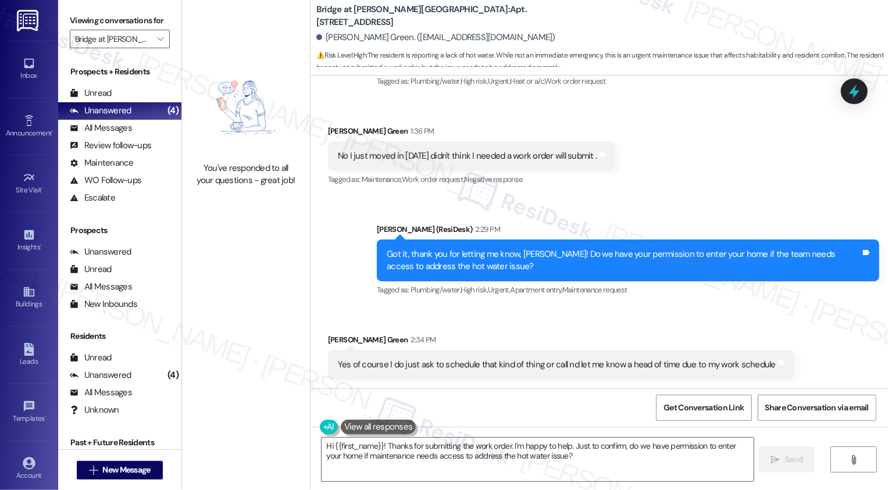
drag, startPoint x: 310, startPoint y: 16, endPoint x: 541, endPoint y: 14, distance: 231.6
click at [541, 14] on div "Bridge at [PERSON_NAME][GEOGRAPHIC_DATA]: Apt. [STREET_ADDRESS]" at bounding box center [433, 16] width 233 height 15
copy b "Bridge at [PERSON_NAME][GEOGRAPHIC_DATA]: Apt. [STREET_ADDRESS]"
click at [339, 22] on b "Bridge at [PERSON_NAME][GEOGRAPHIC_DATA]: Apt. [STREET_ADDRESS]" at bounding box center [433, 15] width 233 height 25
drag, startPoint x: 310, startPoint y: 16, endPoint x: 407, endPoint y: 20, distance: 97.8
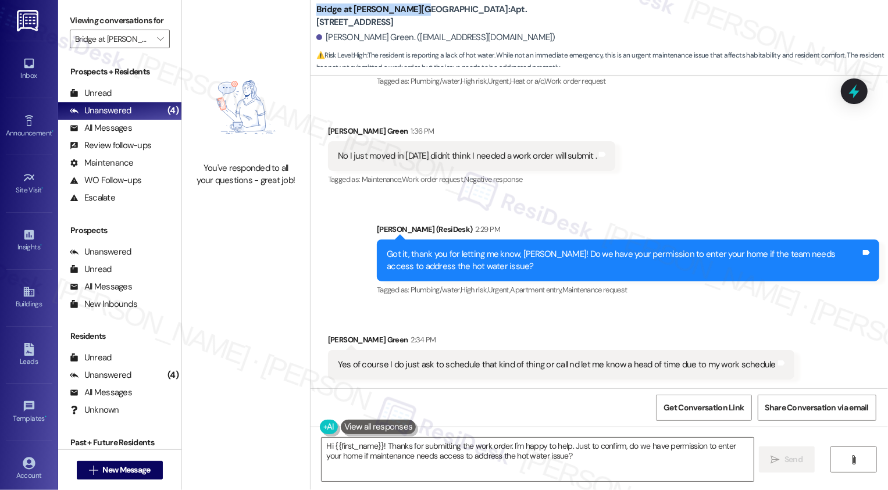
click at [407, 20] on b "Bridge at [PERSON_NAME][GEOGRAPHIC_DATA]: Apt. [STREET_ADDRESS]" at bounding box center [433, 15] width 233 height 25
copy b "Bridge at [PERSON_NAME][GEOGRAPHIC_DATA]"
drag, startPoint x: 319, startPoint y: 38, endPoint x: 383, endPoint y: 39, distance: 64.0
click at [383, 39] on div "[PERSON_NAME] Green. ([EMAIL_ADDRESS][DOMAIN_NAME])" at bounding box center [436, 37] width 239 height 12
copy div "[PERSON_NAME] Green."
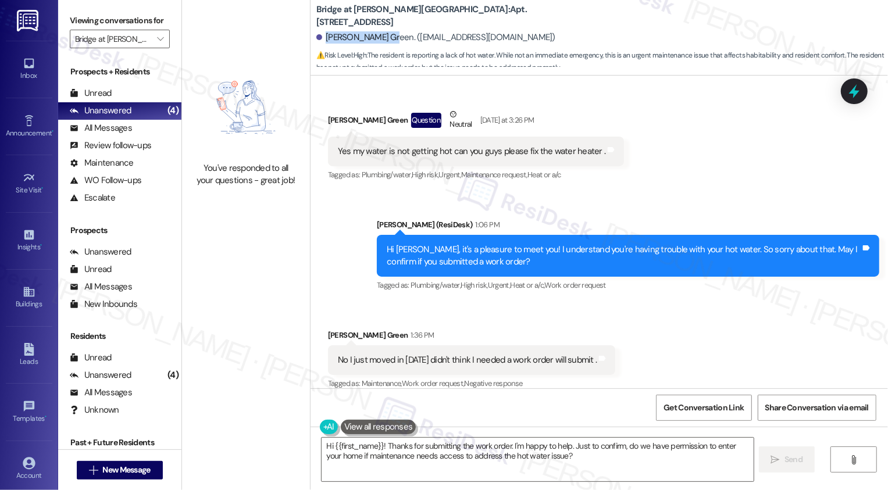
scroll to position [195, 0]
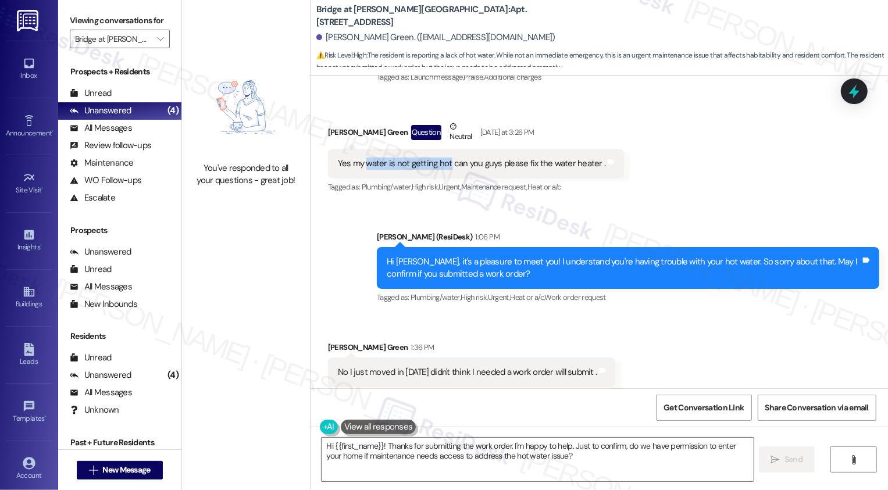
drag, startPoint x: 360, startPoint y: 162, endPoint x: 440, endPoint y: 163, distance: 79.7
click at [440, 163] on div "Yes my water is not getting hot can you guys please fix the water heater ." at bounding box center [472, 164] width 268 height 12
copy div "water is not getting hot"
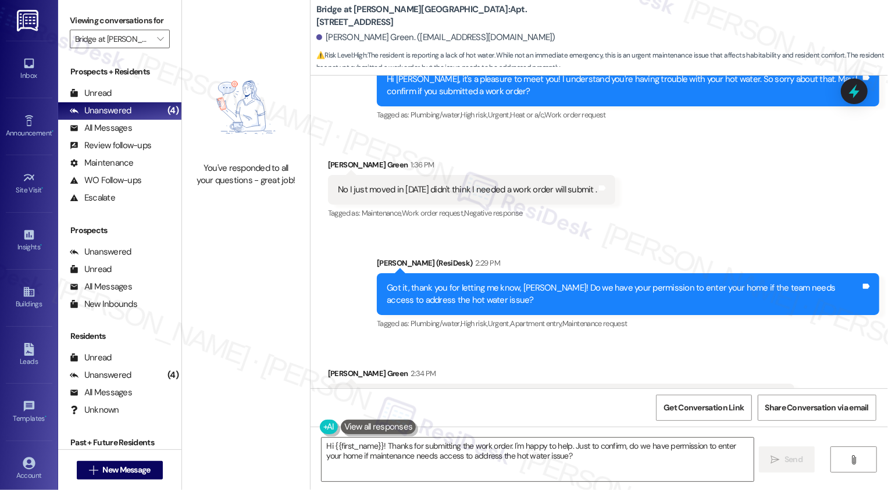
scroll to position [411, 0]
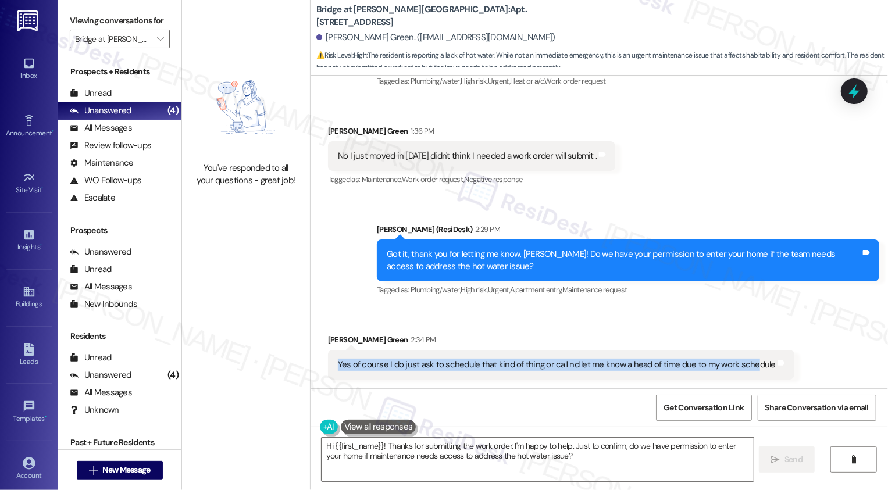
drag, startPoint x: 328, startPoint y: 364, endPoint x: 743, endPoint y: 370, distance: 414.9
click at [743, 370] on div "Yes of course I do just ask to schedule that kind of thing or call nd let me kn…" at bounding box center [561, 365] width 467 height 30
click at [459, 362] on div "Yes of course I do just ask to schedule that kind of thing or call nd let me kn…" at bounding box center [557, 365] width 438 height 12
drag, startPoint x: 329, startPoint y: 364, endPoint x: 758, endPoint y: 368, distance: 428.2
click at [758, 368] on div "Yes of course I do just ask to schedule that kind of thing or call nd let me kn…" at bounding box center [557, 365] width 440 height 12
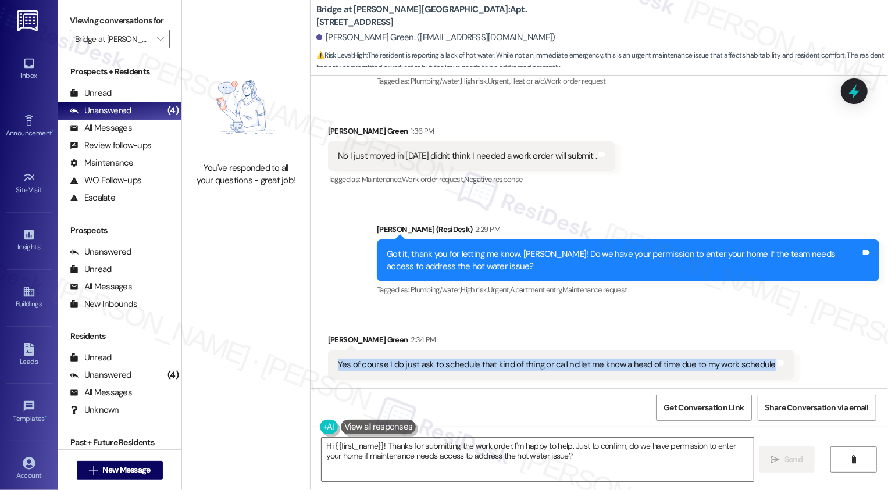
copy div "Yes of course I do just ask to schedule that kind of thing or call nd let me kn…"
click at [342, 259] on div "Sent via SMS [PERSON_NAME] (ResiDesk) 2:29 PM Got it, thank you for letting me …" at bounding box center [600, 252] width 578 height 111
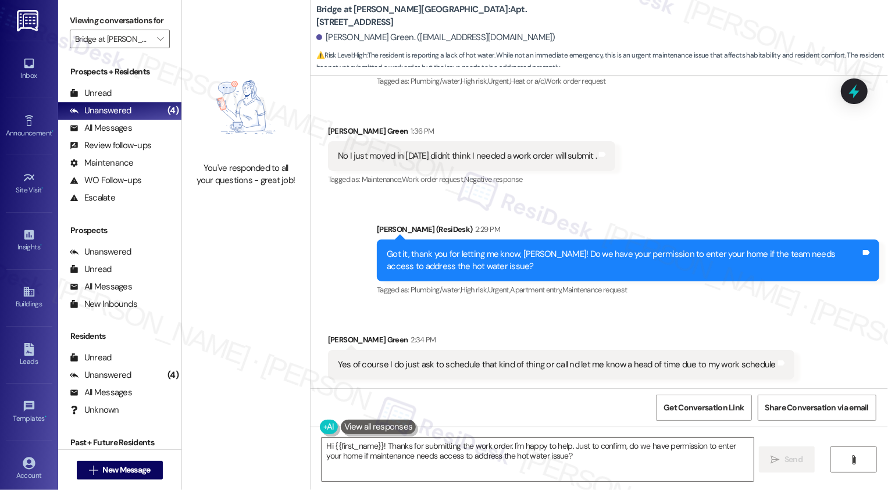
click at [343, 239] on div "Sent via SMS [PERSON_NAME] (ResiDesk) 2:29 PM Got it, thank you for letting me …" at bounding box center [600, 252] width 578 height 111
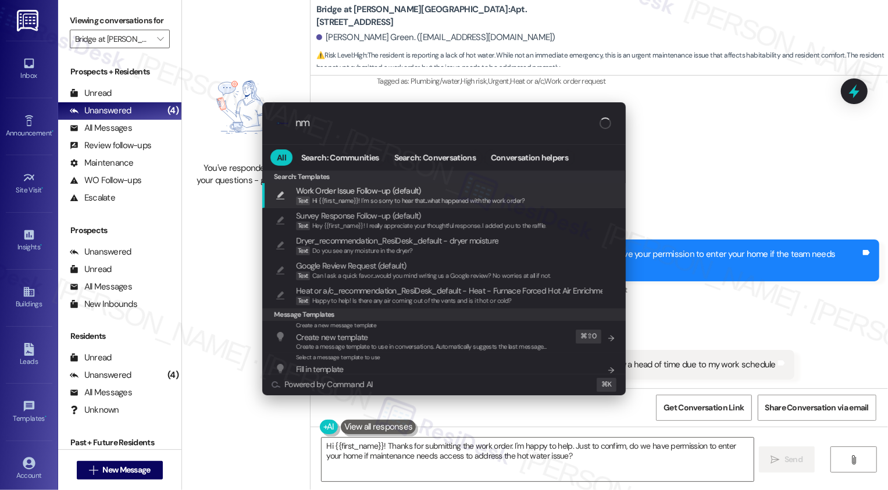
type input "n"
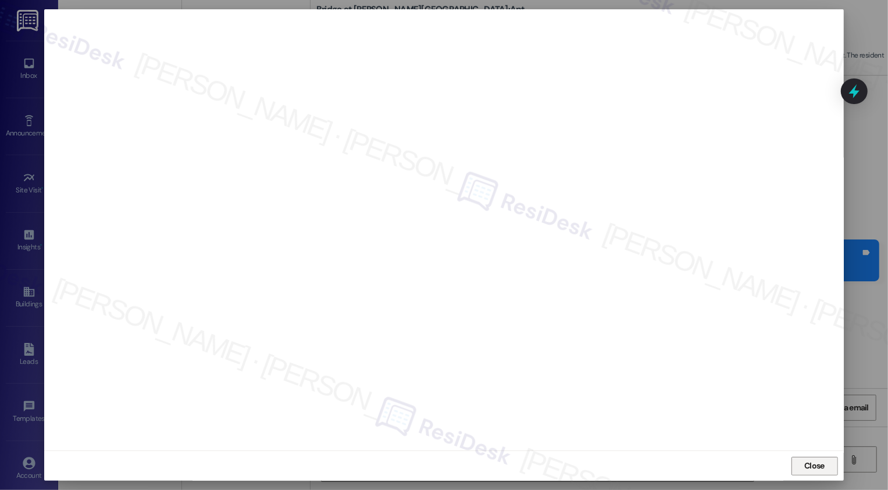
click at [798, 469] on button "Close" at bounding box center [815, 466] width 47 height 19
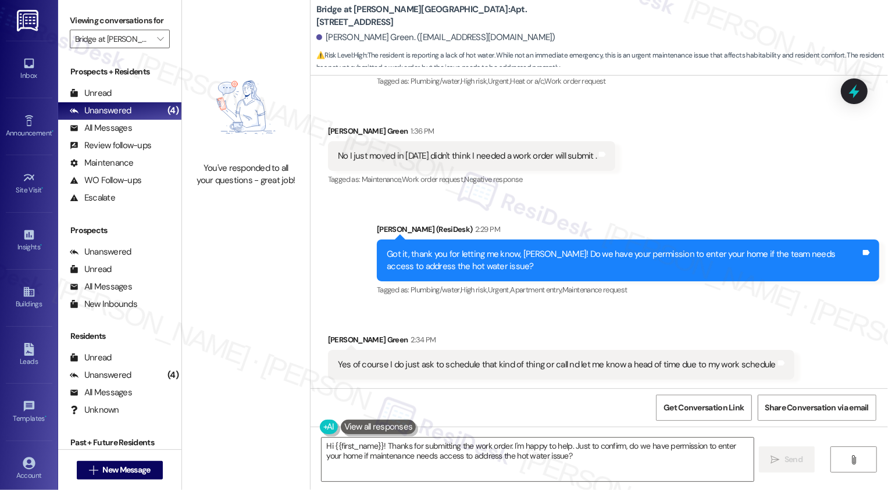
click at [731, 203] on div "Sent via SMS [PERSON_NAME] (ResiDesk) 2:29 PM Got it, thank you for letting me …" at bounding box center [600, 252] width 578 height 111
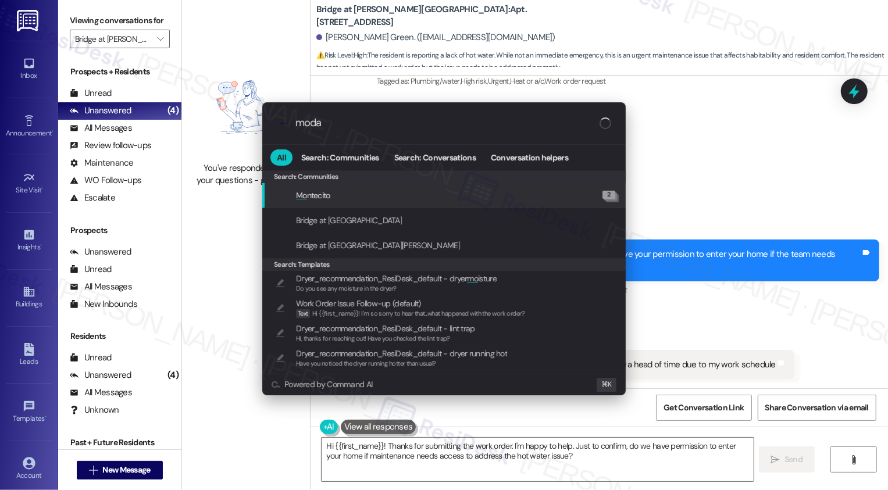
type input "modal"
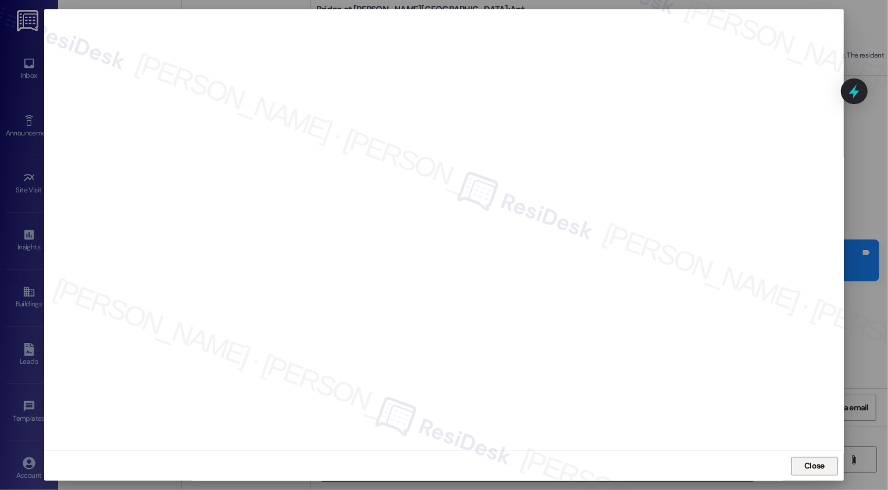
click at [805, 465] on span "Close" at bounding box center [815, 466] width 20 height 12
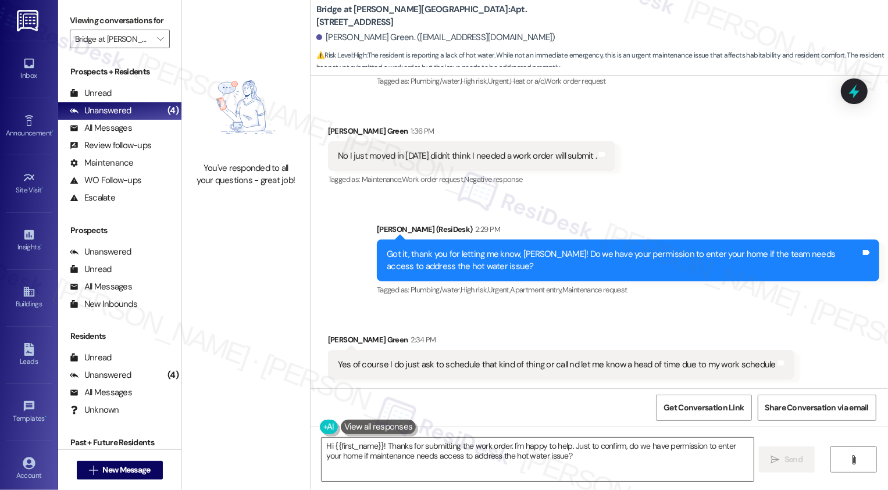
click at [746, 312] on div "Received via SMS [PERSON_NAME] Green 2:34 PM Yes of course I do just ask to sch…" at bounding box center [600, 348] width 578 height 81
click at [710, 402] on span "Get Conversation Link" at bounding box center [704, 408] width 80 height 12
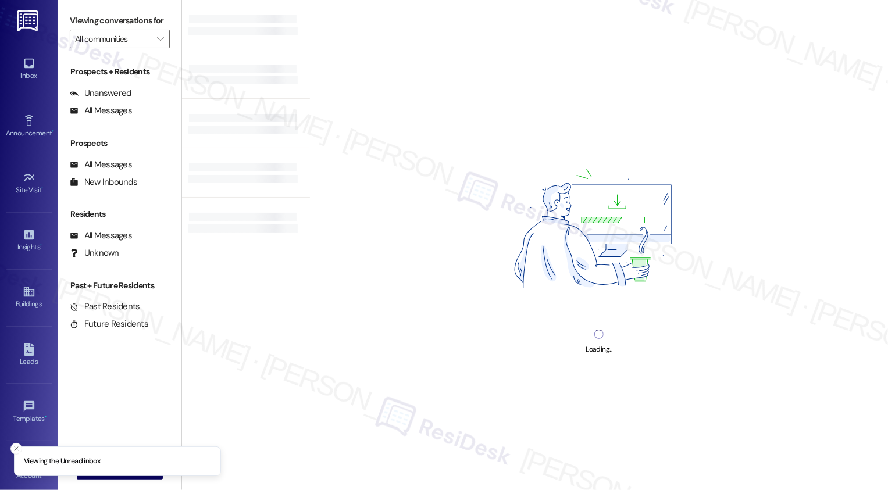
type input "Bridge at [PERSON_NAME][GEOGRAPHIC_DATA]"
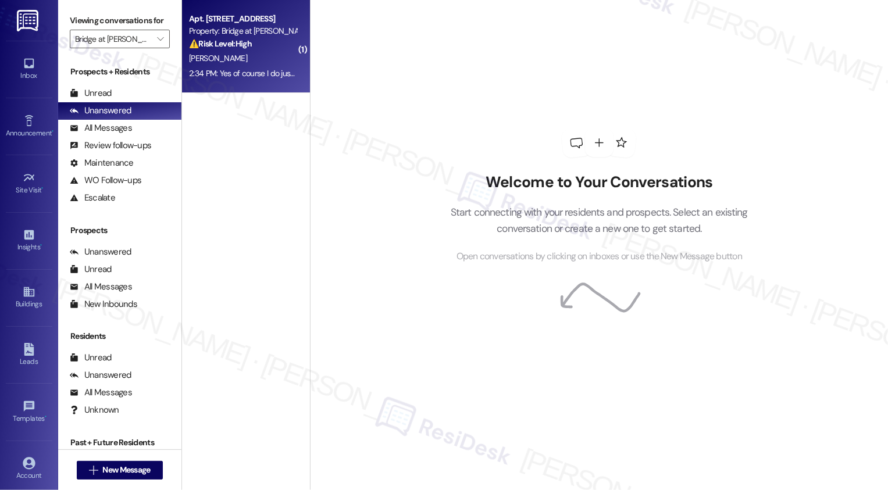
click at [272, 20] on div "Apt. [STREET_ADDRESS]" at bounding box center [243, 19] width 108 height 12
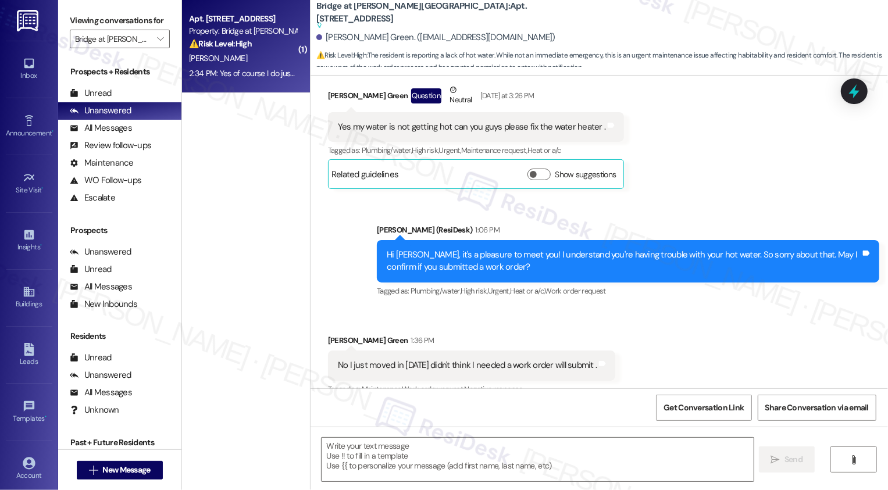
type textarea "Fetching suggested responses. Please feel free to read through the conversation…"
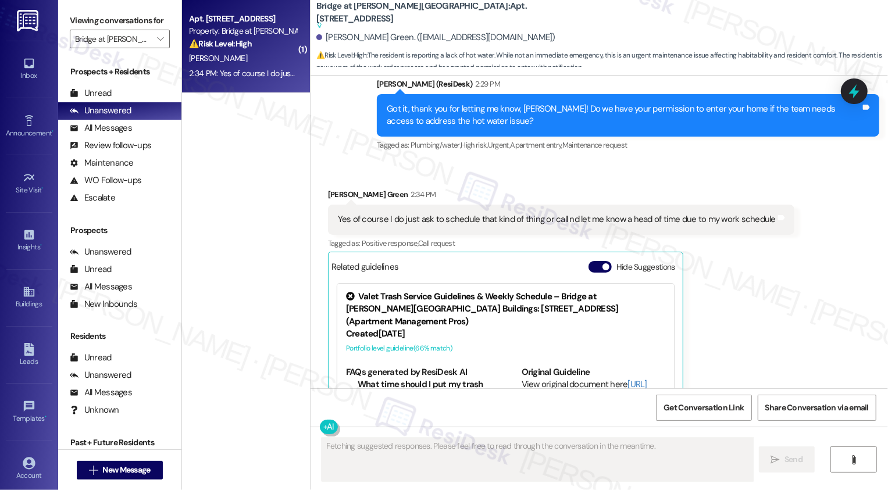
scroll to position [684, 0]
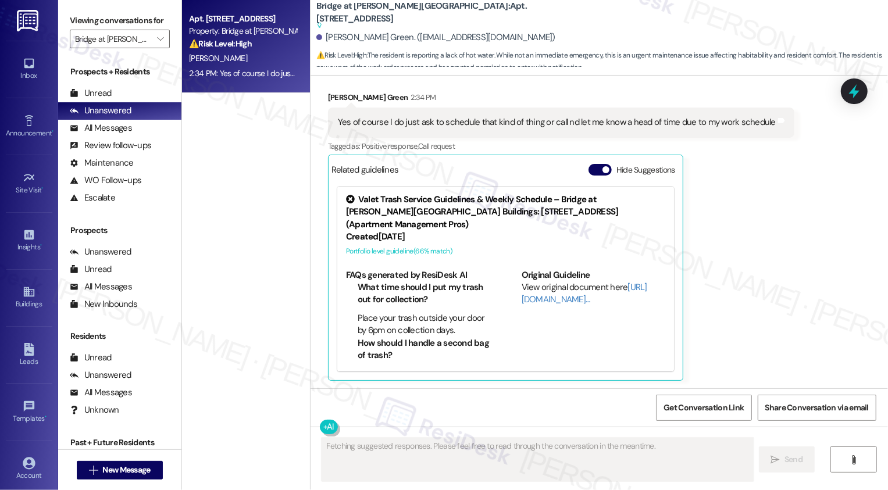
click at [824, 259] on div "Received via SMS Hennessey Green 2:34 PM Yes of course I do just ask to schedul…" at bounding box center [600, 227] width 578 height 324
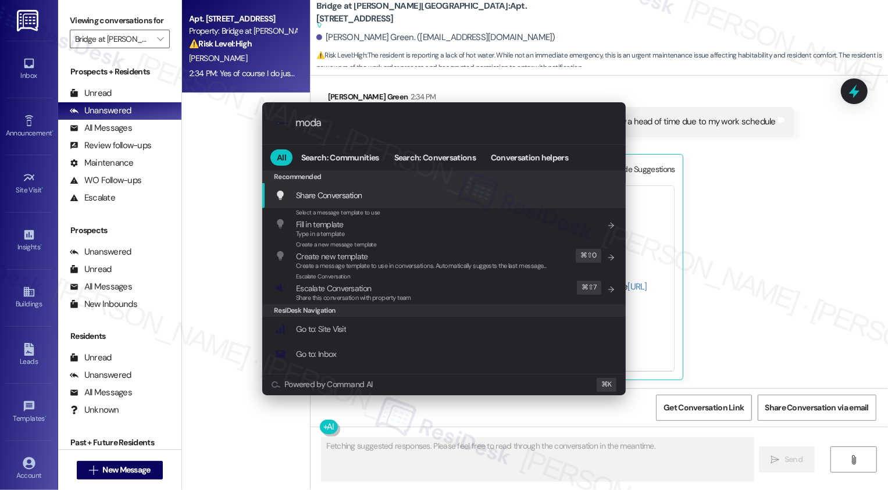
type input "modal"
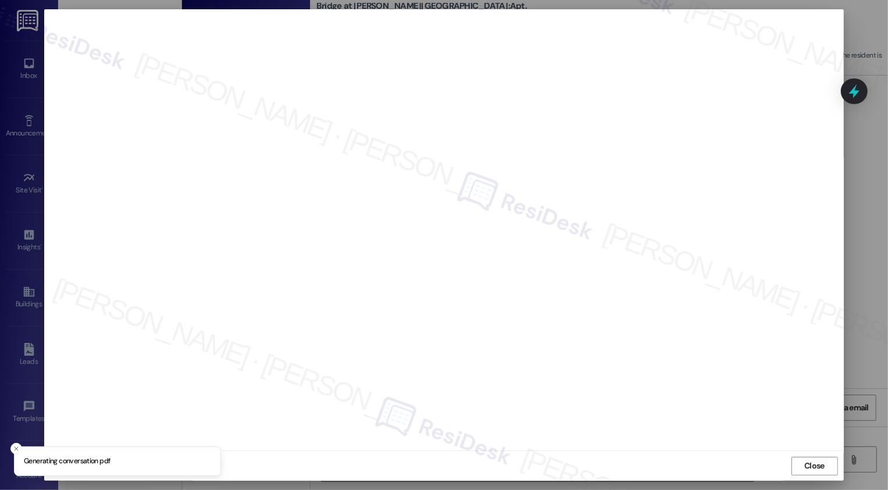
type textarea "Hi {{first_name}}, I understand you'd like a heads-up before maintenance enters…"
click at [805, 465] on span "Close" at bounding box center [815, 466] width 20 height 12
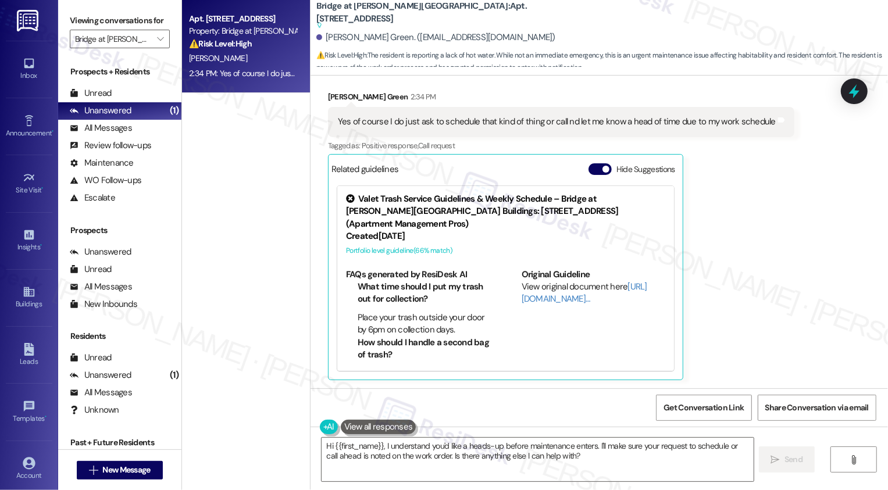
click at [737, 259] on div "Hennessey Green 2:34 PM Yes of course I do just ask to schedule that kind of th…" at bounding box center [561, 235] width 467 height 289
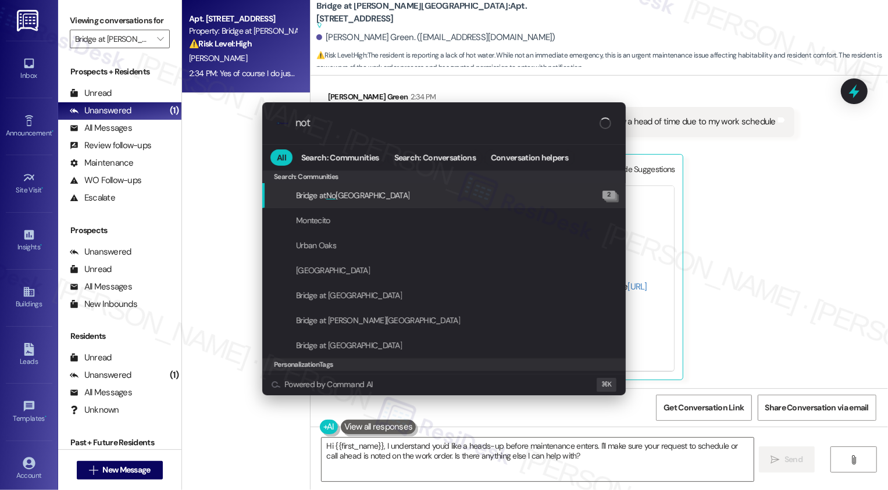
type input "note"
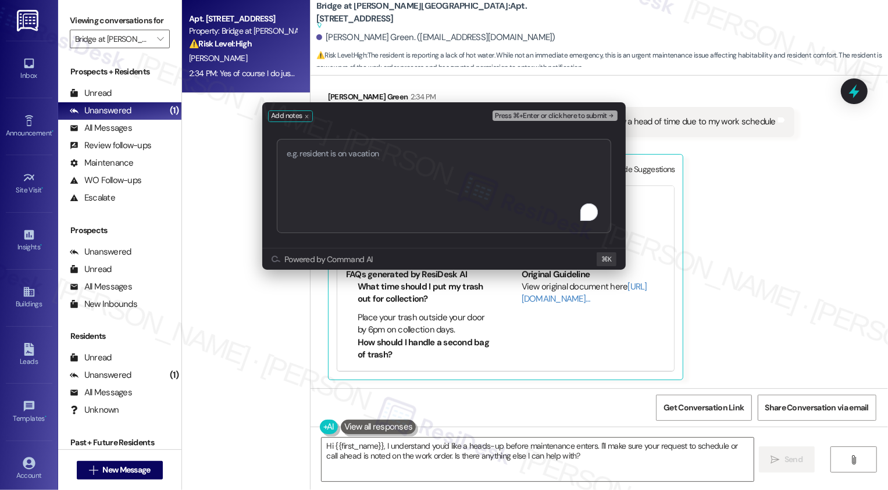
type textarea "Work order 282809"
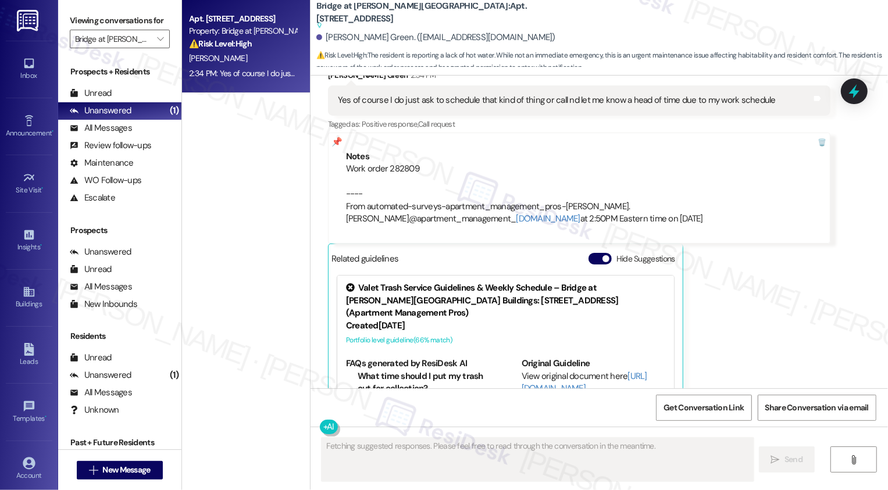
scroll to position [611, 0]
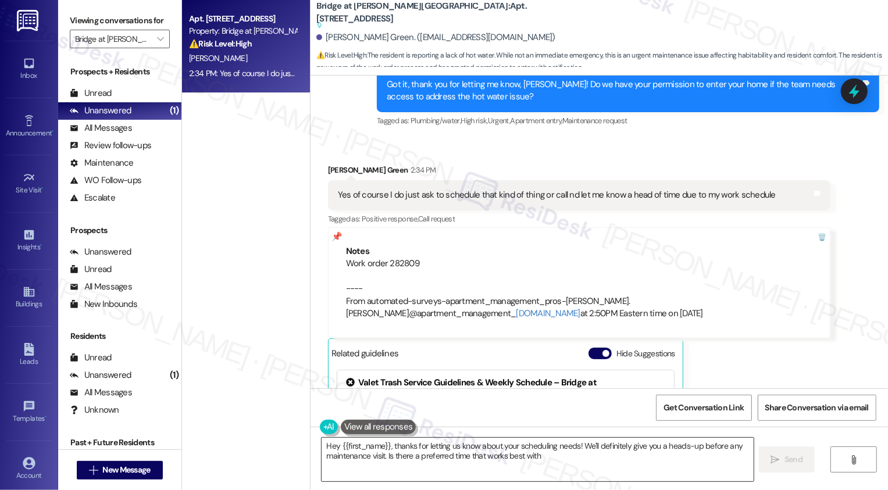
click at [478, 458] on textarea "Hey {{first_name}}, thanks for letting us know about your scheduling needs! We'…" at bounding box center [538, 460] width 432 height 44
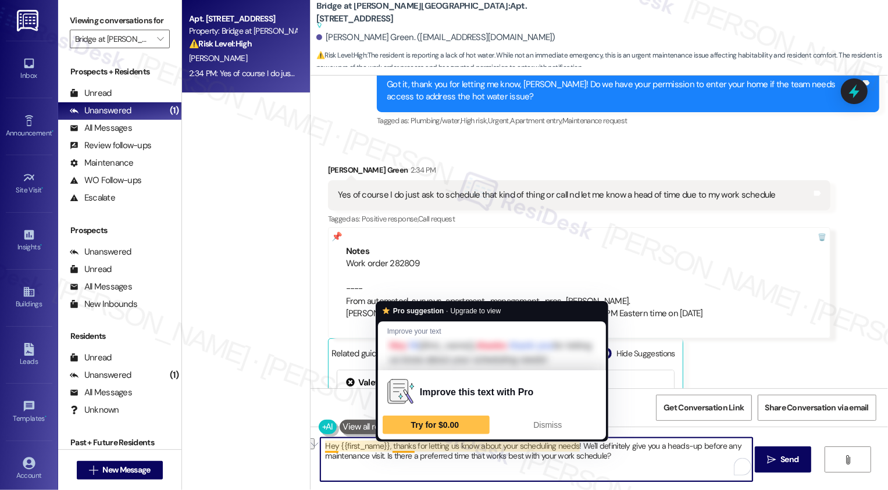
drag, startPoint x: 388, startPoint y: 445, endPoint x: 275, endPoint y: 445, distance: 113.5
click at [275, 445] on div "Apt. 3102, 13301 Dessau Road Property: Bridge at Davenport Place ⚠️ Risk Level:…" at bounding box center [535, 245] width 706 height 490
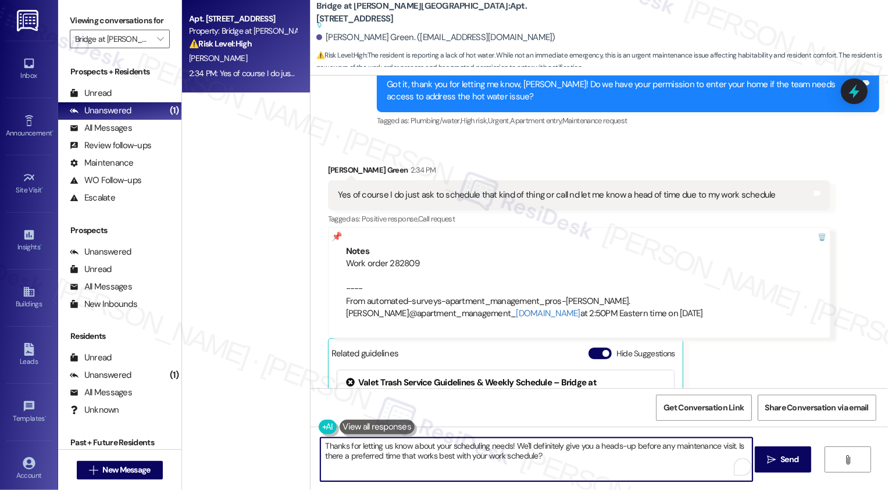
click at [485, 452] on textarea "Thanks for letting us know about your scheduling needs! We'll definitely give y…" at bounding box center [537, 460] width 432 height 44
drag, startPoint x: 509, startPoint y: 445, endPoint x: 574, endPoint y: 465, distance: 67.9
click at [574, 465] on textarea "Thanks for letting us know about your scheduling needs! We'll definitely give y…" at bounding box center [537, 460] width 432 height 44
type textarea "Thanks for letting us know about your scheduling needs! I've gone ahead and sub…"
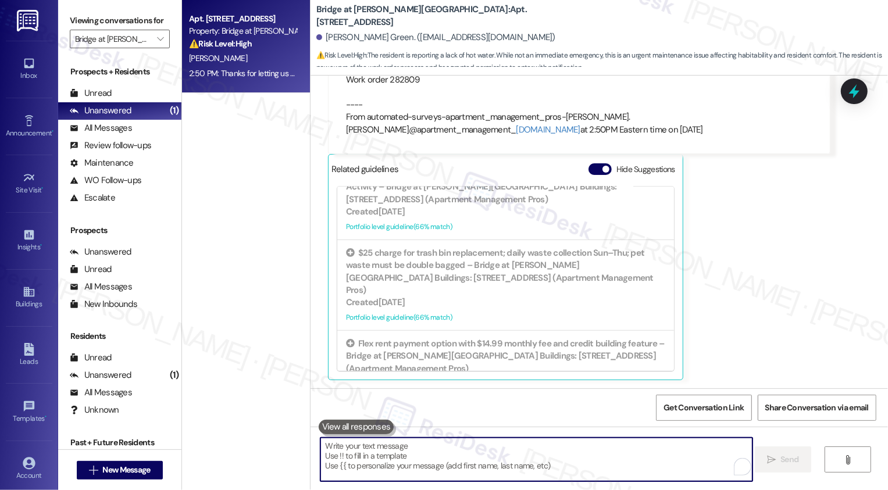
scroll to position [859, 0]
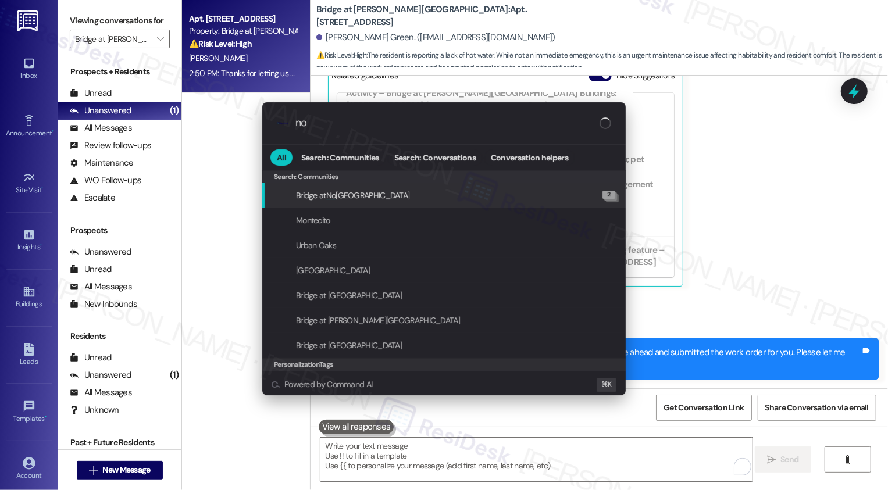
type input "n"
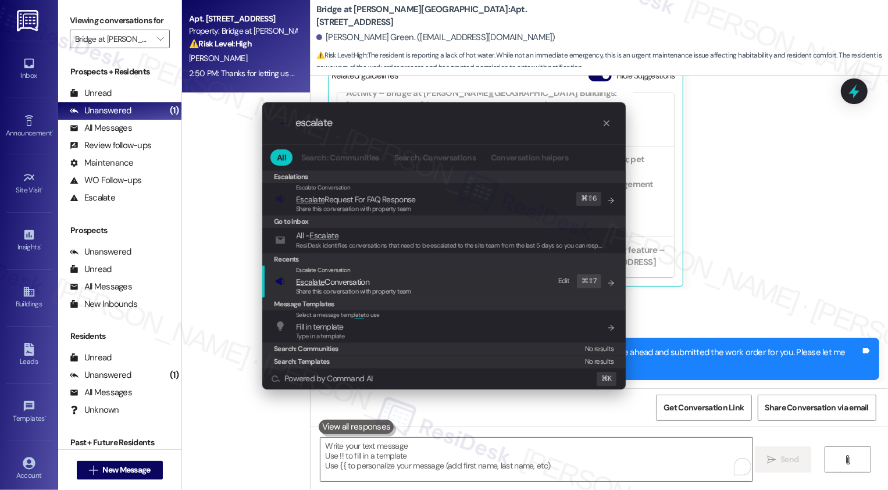
type input "escalate"
click at [478, 285] on div "Escalate Conversation Escalate Conversation Share this conversation with proper…" at bounding box center [445, 281] width 340 height 31
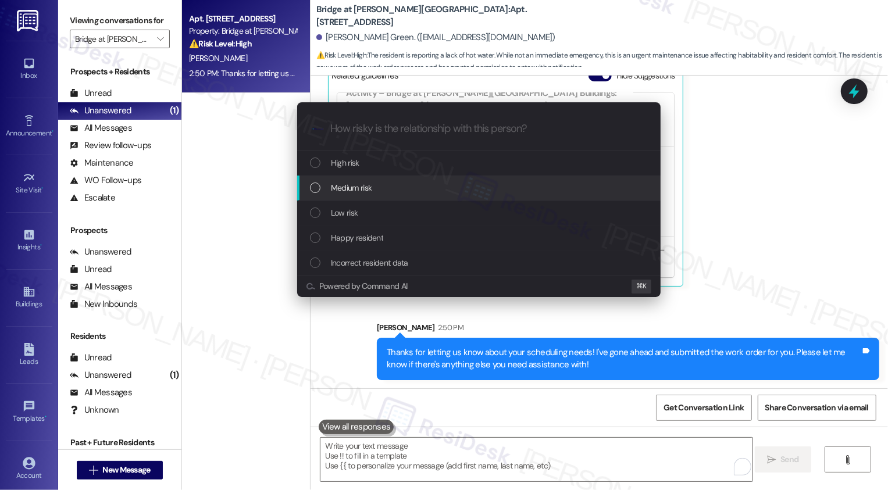
click at [393, 189] on div "Medium risk" at bounding box center [480, 188] width 340 height 13
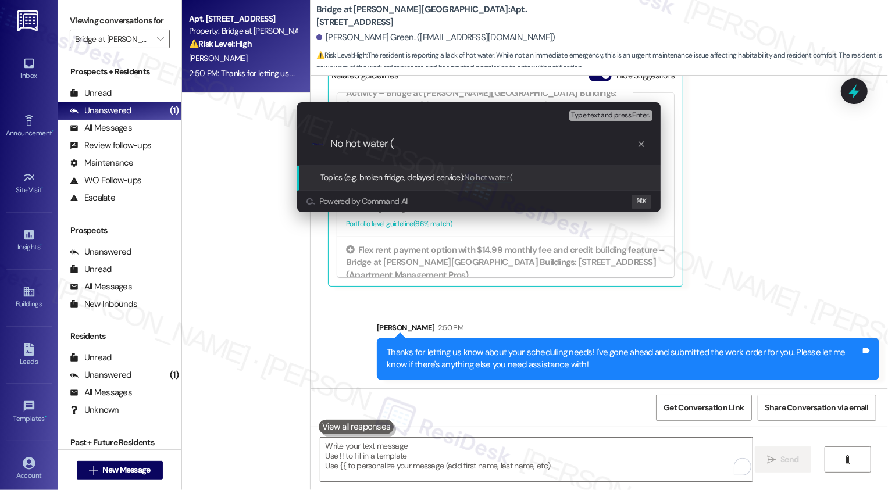
paste input "Work order 282809"
type input "No hot water (Work order 282809 submitted by ResiDesk)"
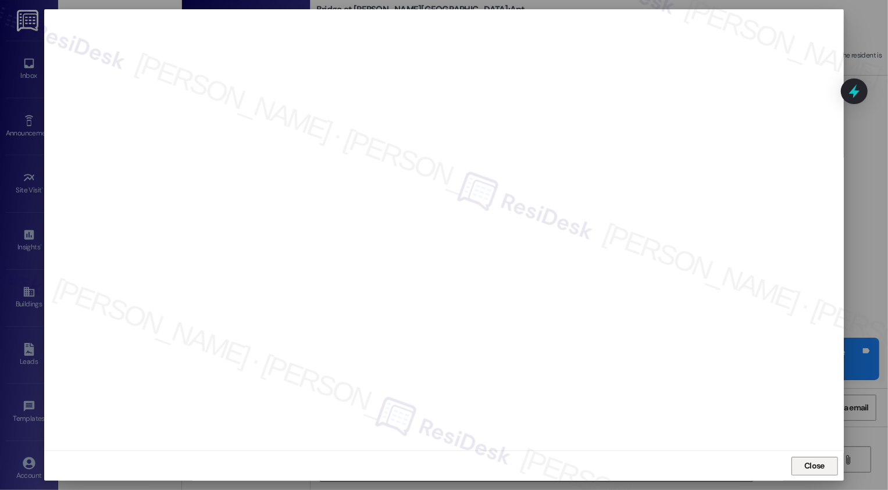
click at [812, 470] on button "Close" at bounding box center [815, 466] width 47 height 19
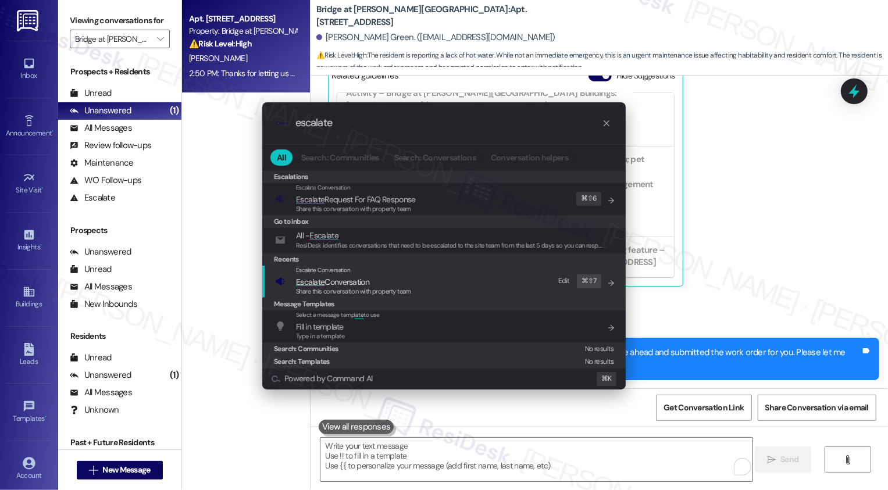
type input "escalate"
click at [419, 282] on div "Escalate Conversation Escalate Conversation Share this conversation with proper…" at bounding box center [445, 281] width 340 height 31
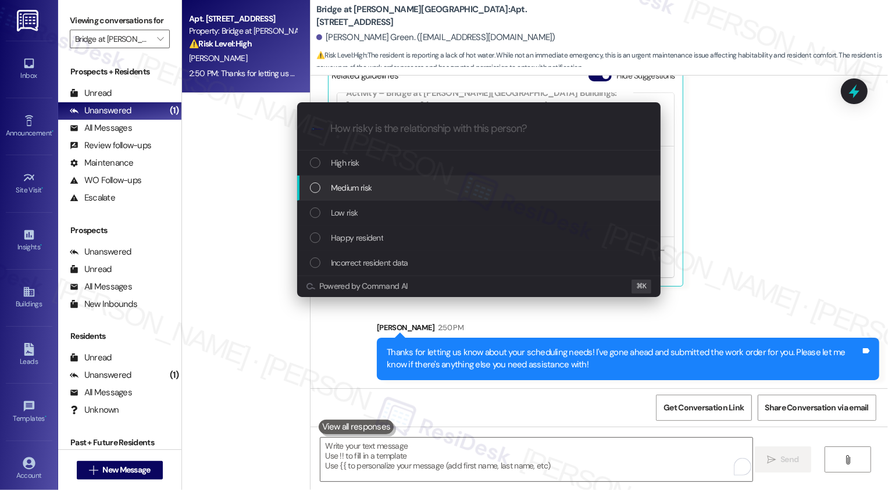
click at [354, 187] on span "Medium risk" at bounding box center [351, 188] width 41 height 13
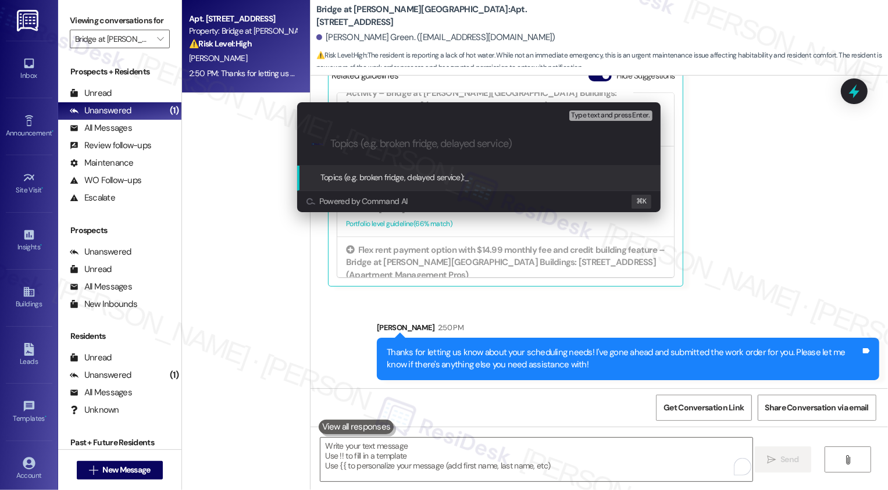
paste input "No hot water (Work order 282809 submitted by ResiDesk)"
type input "No hot water (Work order 282809 submitted by ResiDesk)"
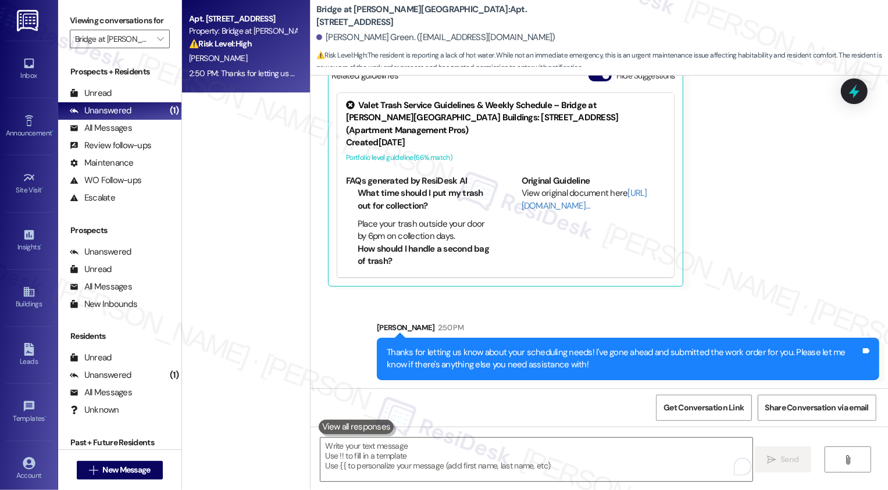
scroll to position [765, 0]
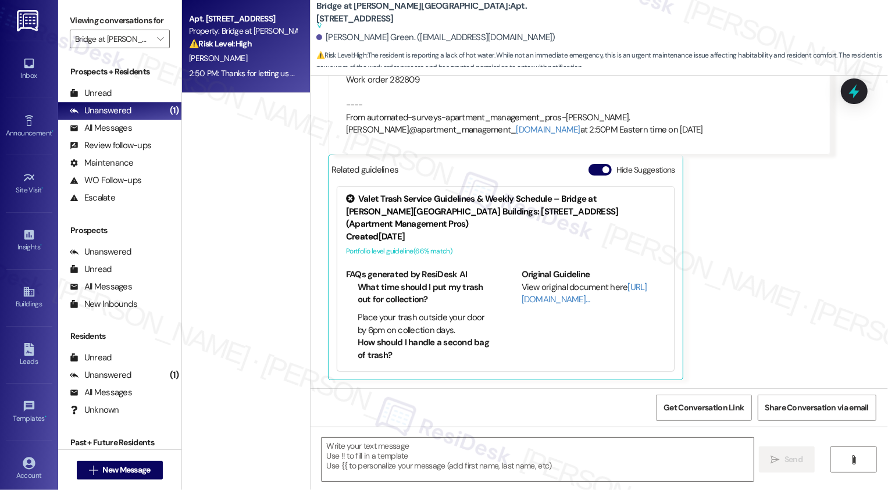
type textarea "Fetching suggested responses. Please feel free to read through the conversation…"
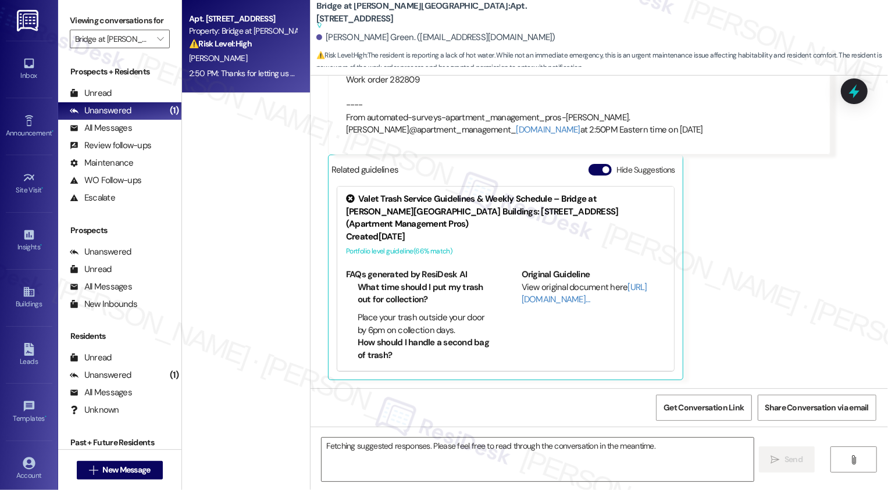
scroll to position [906, 0]
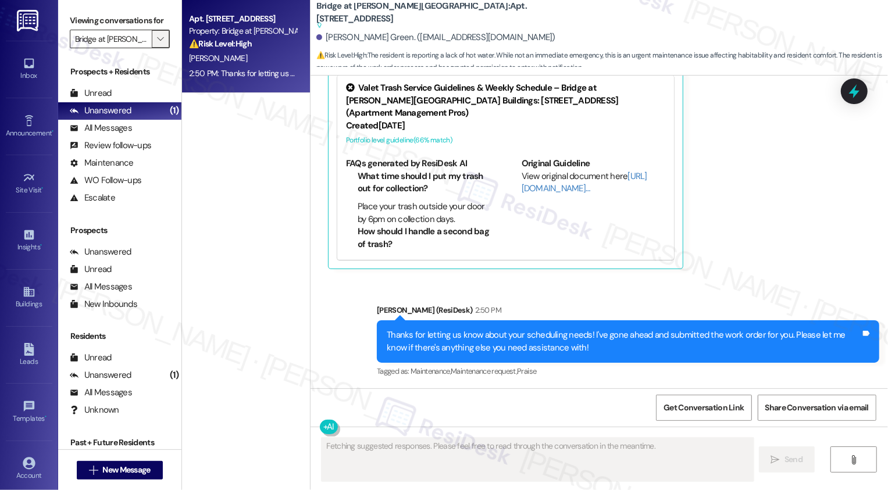
click at [157, 44] on icon "" at bounding box center [160, 38] width 6 height 9
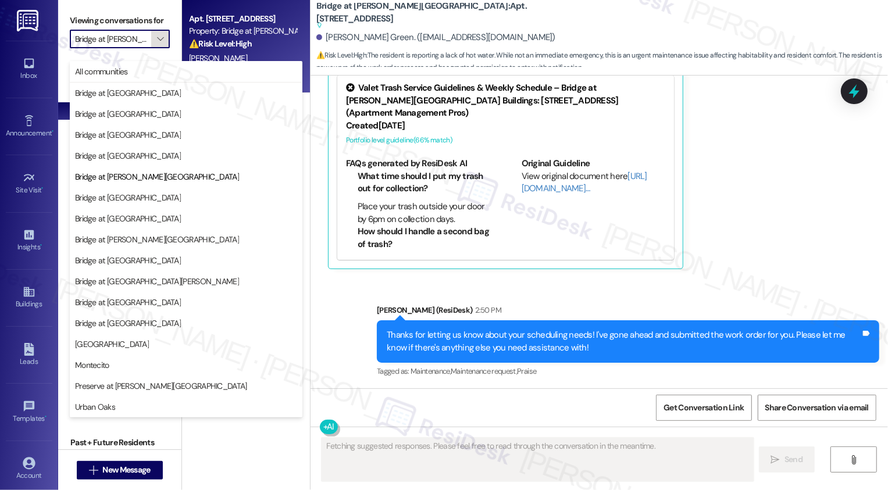
scroll to position [0, 19]
click at [144, 68] on span "All communities" at bounding box center [186, 72] width 222 height 12
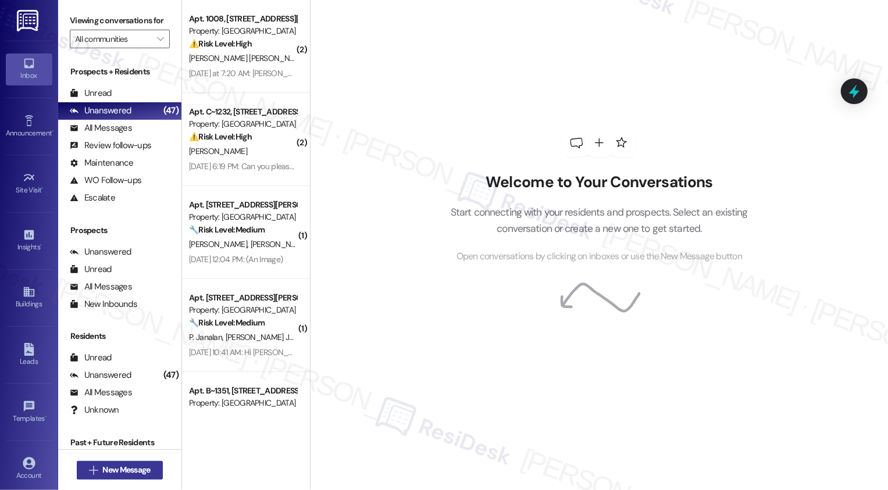
click at [138, 468] on span "New Message" at bounding box center [126, 470] width 48 height 12
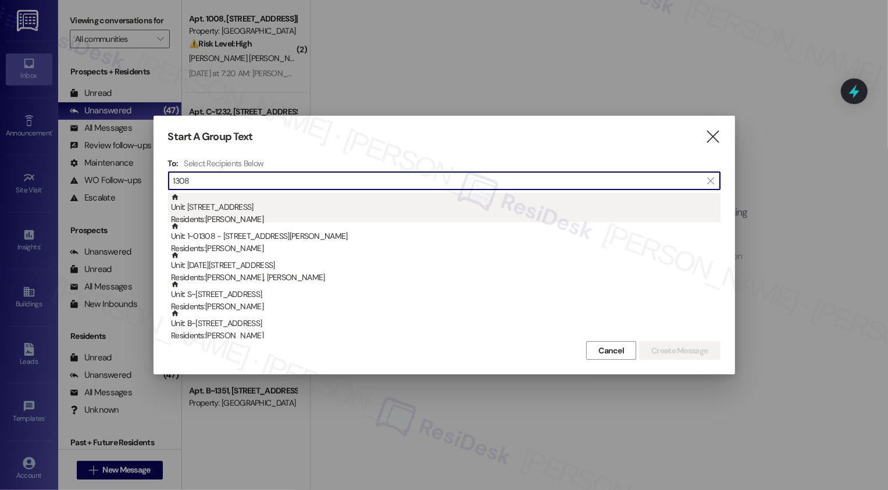
type input "1308"
click at [255, 203] on div "Unit: 1308 - 13301 Dessau Road Residents: Issac Josue Leiva" at bounding box center [446, 209] width 550 height 33
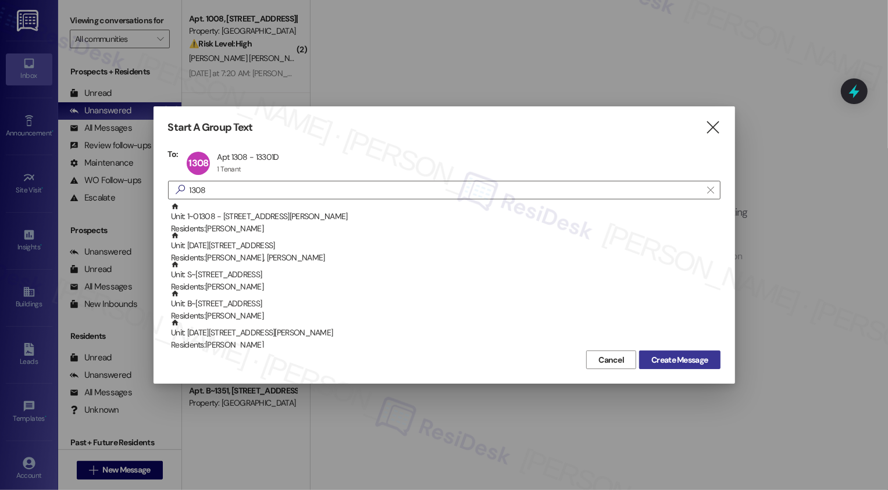
click at [691, 365] on span "Create Message" at bounding box center [680, 360] width 56 height 12
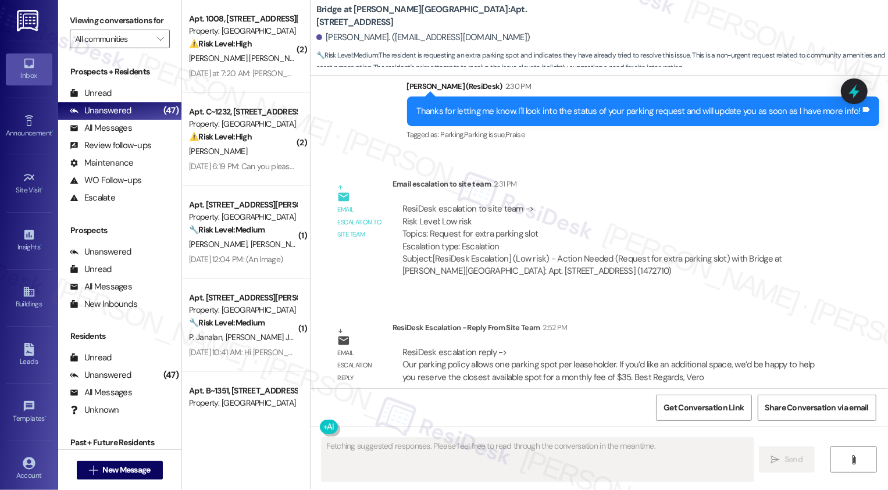
scroll to position [555, 0]
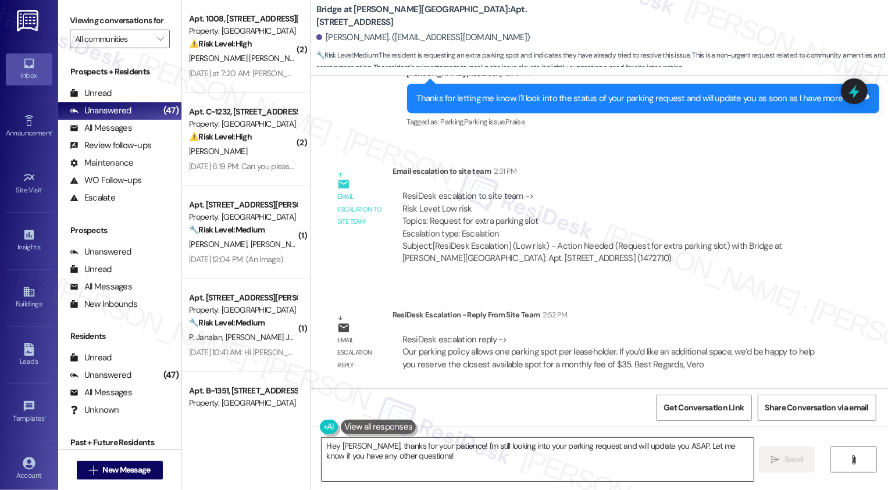
click at [487, 456] on textarea "Hey Issac Josue, thanks for your patience! I'm still looking into your parking …" at bounding box center [538, 460] width 432 height 44
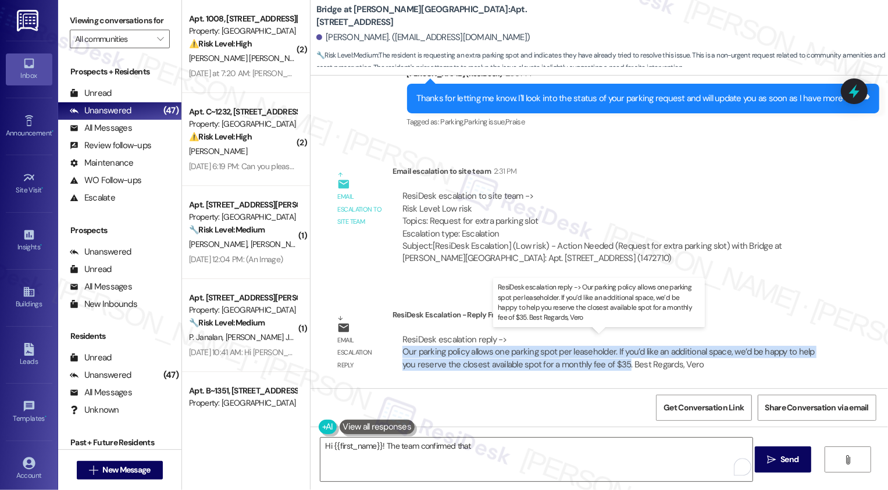
drag, startPoint x: 394, startPoint y: 350, endPoint x: 618, endPoint y: 372, distance: 225.1
click at [618, 371] on div "ResiDesk escalation reply -> Our parking policy allows one parking spot per lea…" at bounding box center [611, 352] width 421 height 37
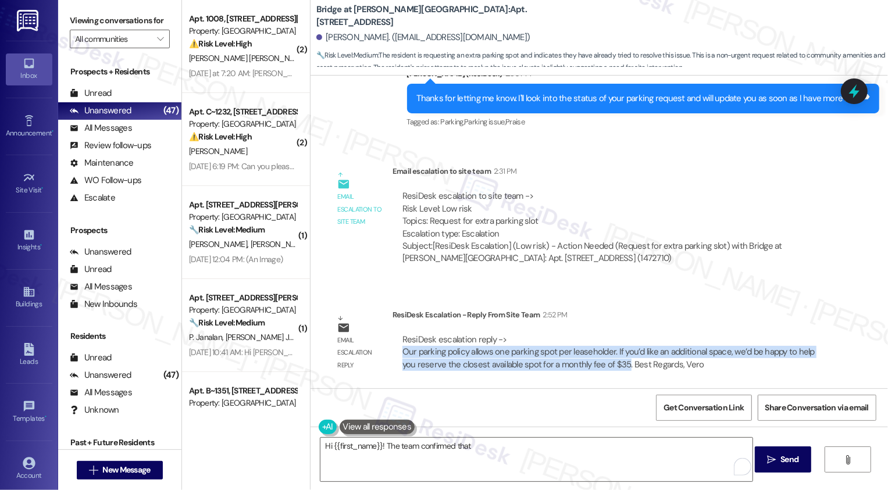
copy div "Our parking policy allows one parking spot per leaseholder. If you’d like an ad…"
click at [526, 472] on textarea "Hi {{first_name}}! The team confirmed that" at bounding box center [537, 460] width 432 height 44
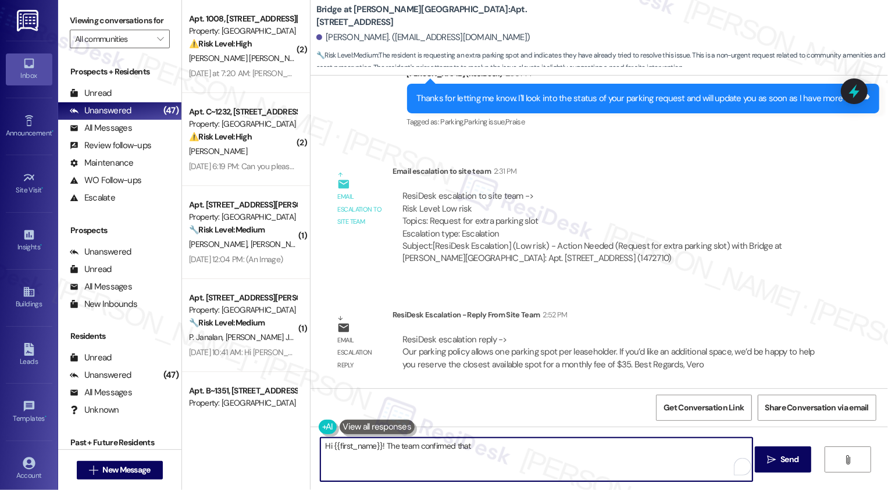
paste textarea "Our parking policy allows one parking spot per leaseholder. If you’d like an ad…"
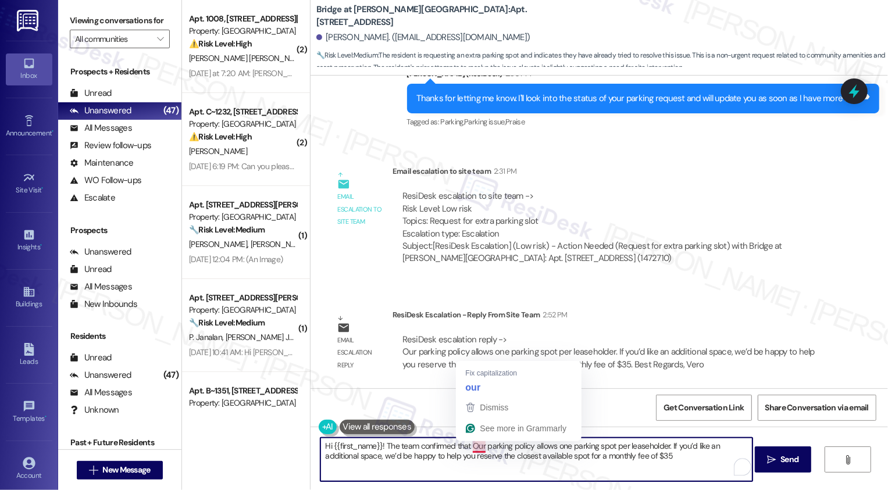
click at [469, 444] on textarea "Hi {{first_name}}! The team confirmed that Our parking policy allows one parkin…" at bounding box center [537, 460] width 432 height 44
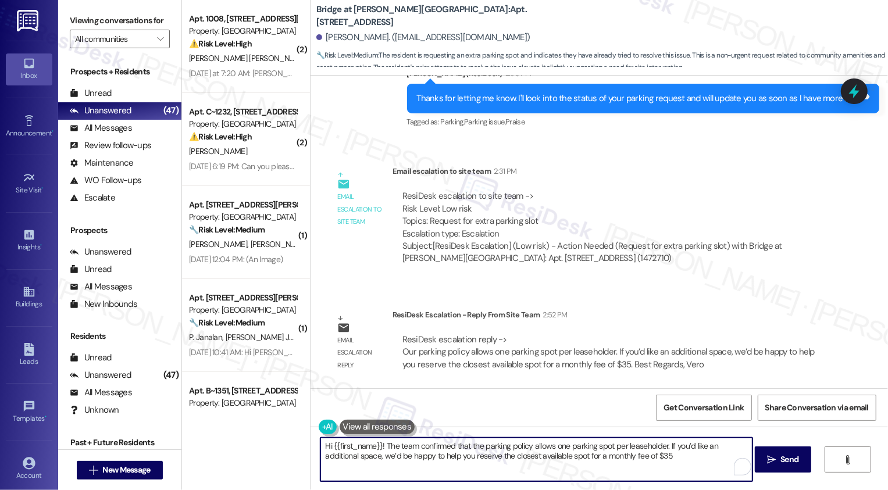
click at [645, 461] on textarea "Hi {{first_name}}! The team confirmed that the parking policy allows one parkin…" at bounding box center [537, 460] width 432 height 44
type textarea "Hi {{first_name}}! The team confirmed that the parking policy allows one parkin…"
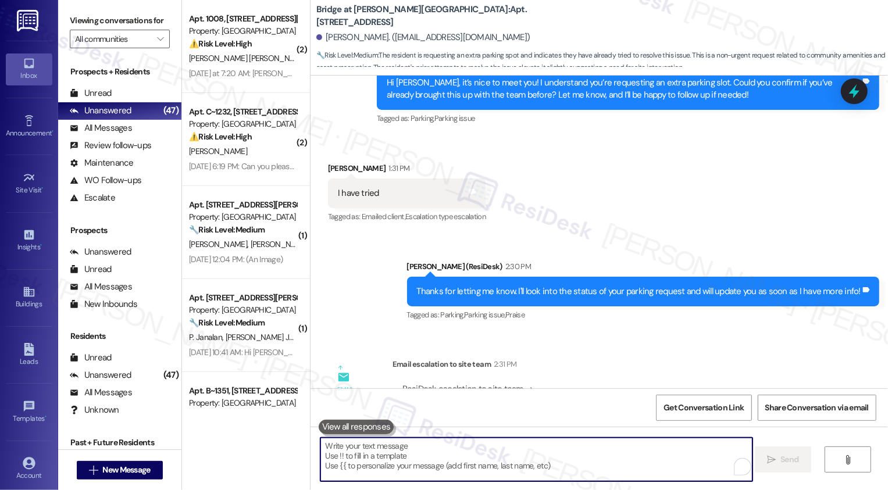
scroll to position [649, 0]
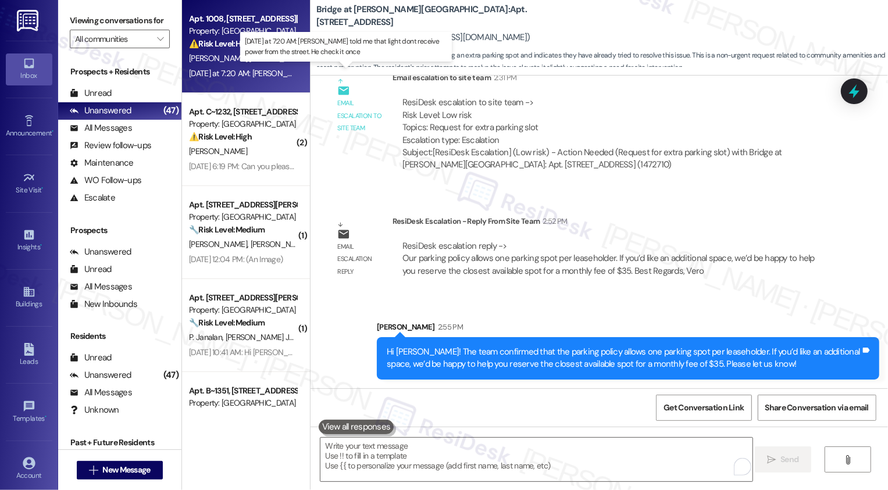
click at [257, 75] on div "Yesterday at 7:20 AM: Elliot told me that light dont receive power from the str…" at bounding box center [369, 73] width 360 height 10
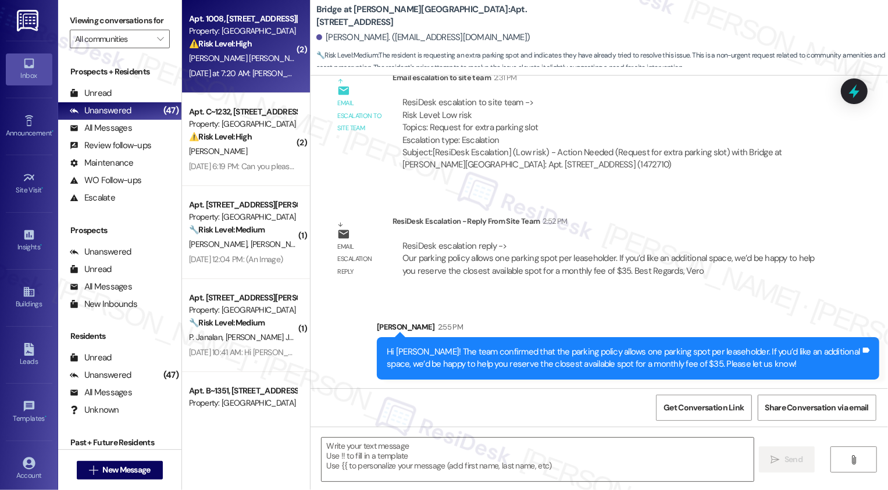
click at [257, 75] on div "Yesterday at 7:20 AM: Elliot told me that light dont receive power from the str…" at bounding box center [369, 73] width 360 height 10
type textarea "Fetching suggested responses. Please feel free to read through the conversation…"
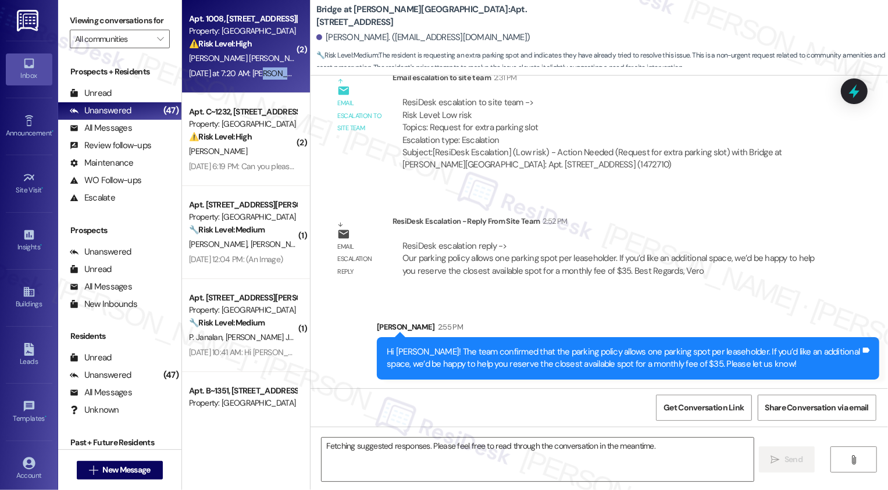
click at [257, 75] on div "Yesterday at 7:20 AM: Elliot told me that light dont receive power from the str…" at bounding box center [369, 73] width 360 height 10
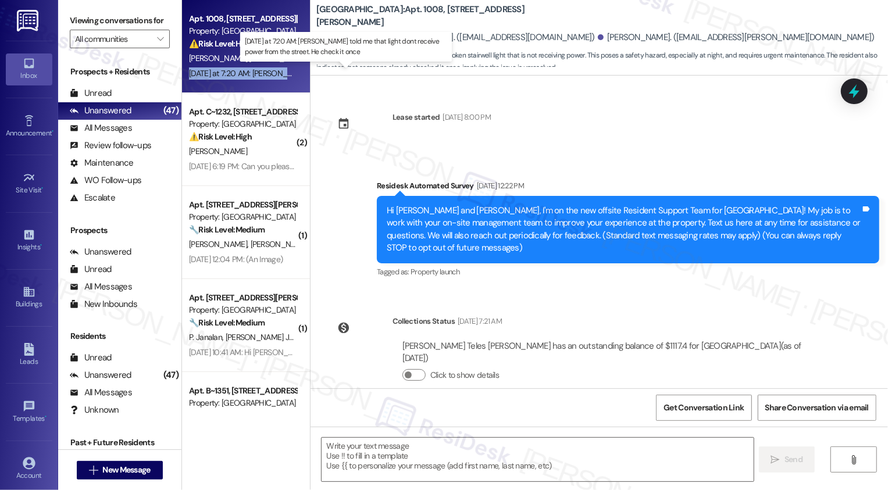
click at [257, 75] on div "Yesterday at 7:20 AM: Elliot told me that light dont receive power from the str…" at bounding box center [369, 73] width 360 height 10
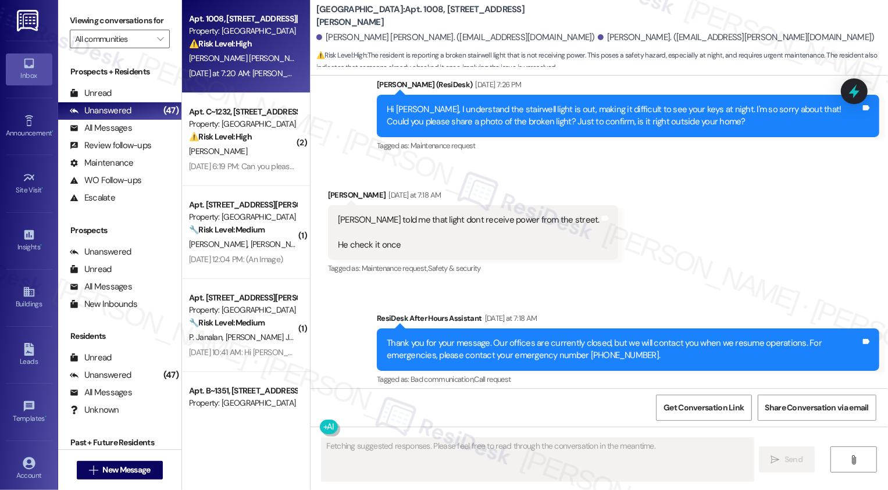
scroll to position [799, 0]
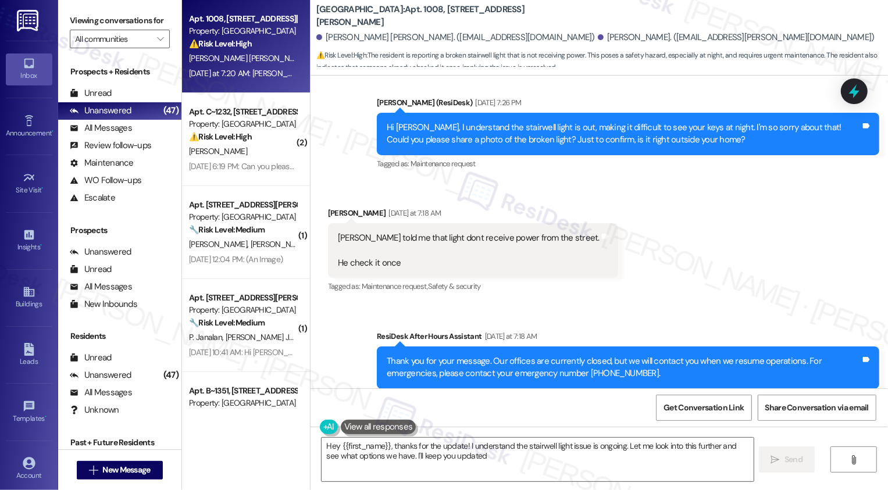
type textarea "Hey {{first_name}}, thanks for the update! I understand the stairwell light iss…"
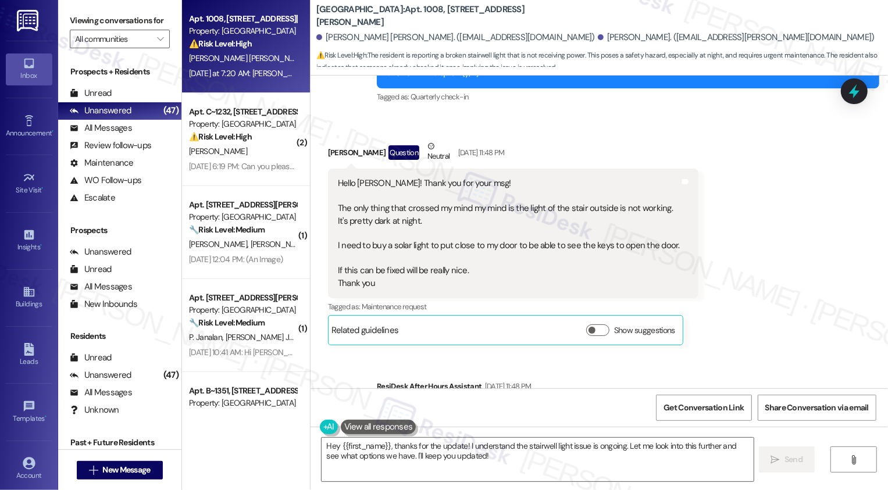
scroll to position [407, 0]
